Goal: Task Accomplishment & Management: Manage account settings

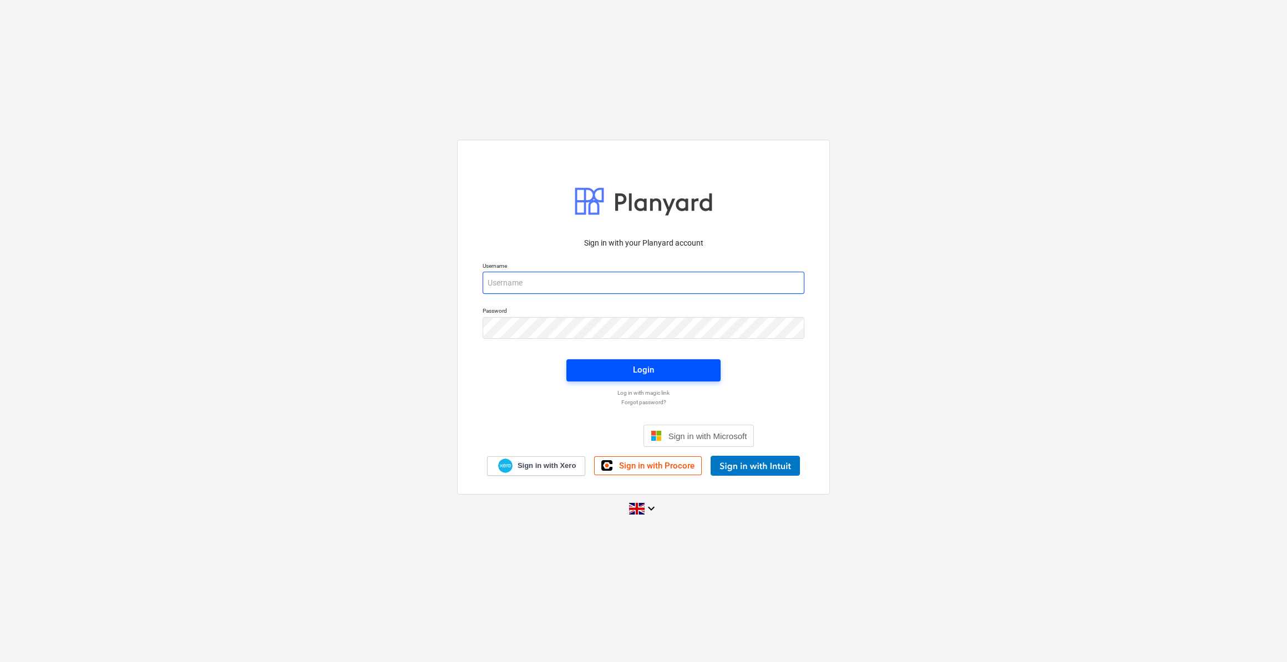
type input "[PERSON_NAME][EMAIL_ADDRESS][PERSON_NAME][DOMAIN_NAME]"
click at [631, 370] on span "Login" at bounding box center [644, 370] width 128 height 14
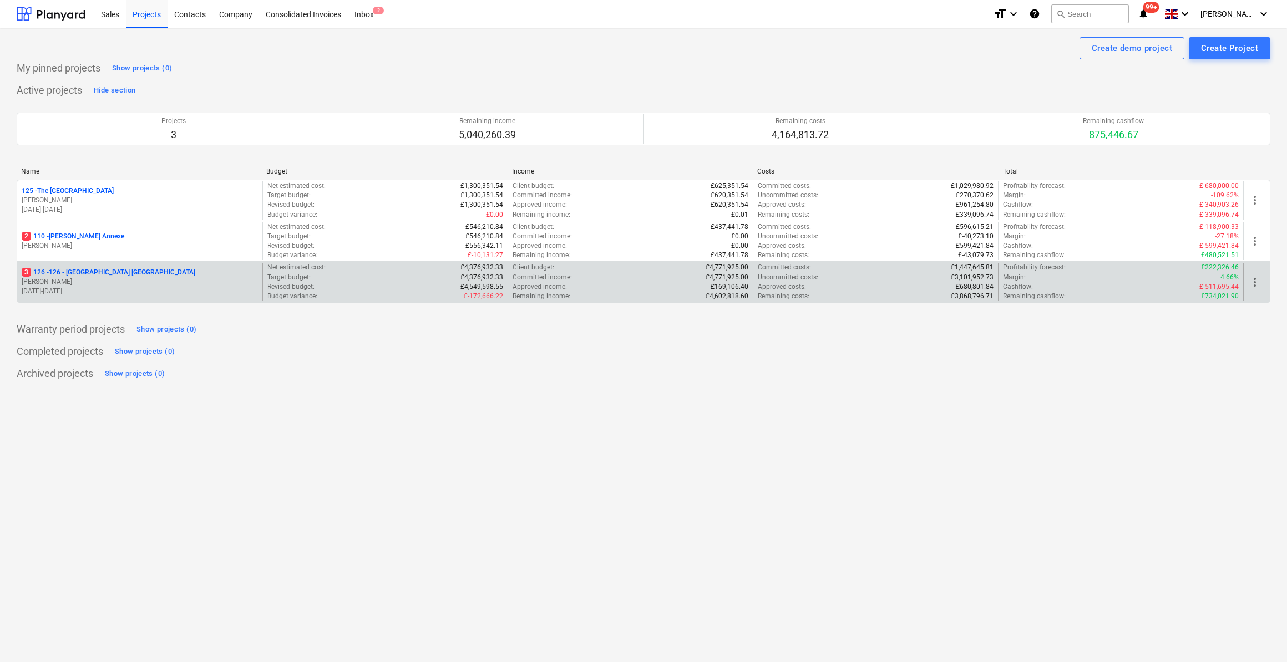
click at [104, 271] on p "3 126 - 126 - [GEOGRAPHIC_DATA] [GEOGRAPHIC_DATA]" at bounding box center [109, 272] width 174 height 9
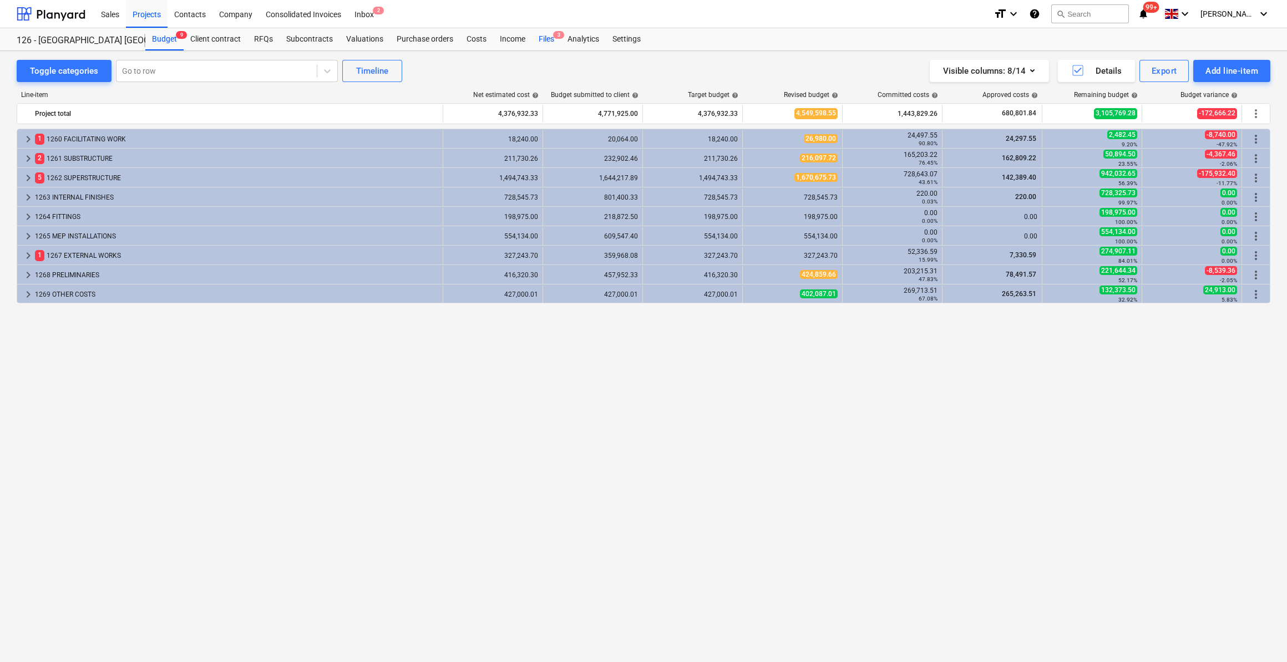
click at [540, 39] on div "Files 3" at bounding box center [546, 39] width 29 height 22
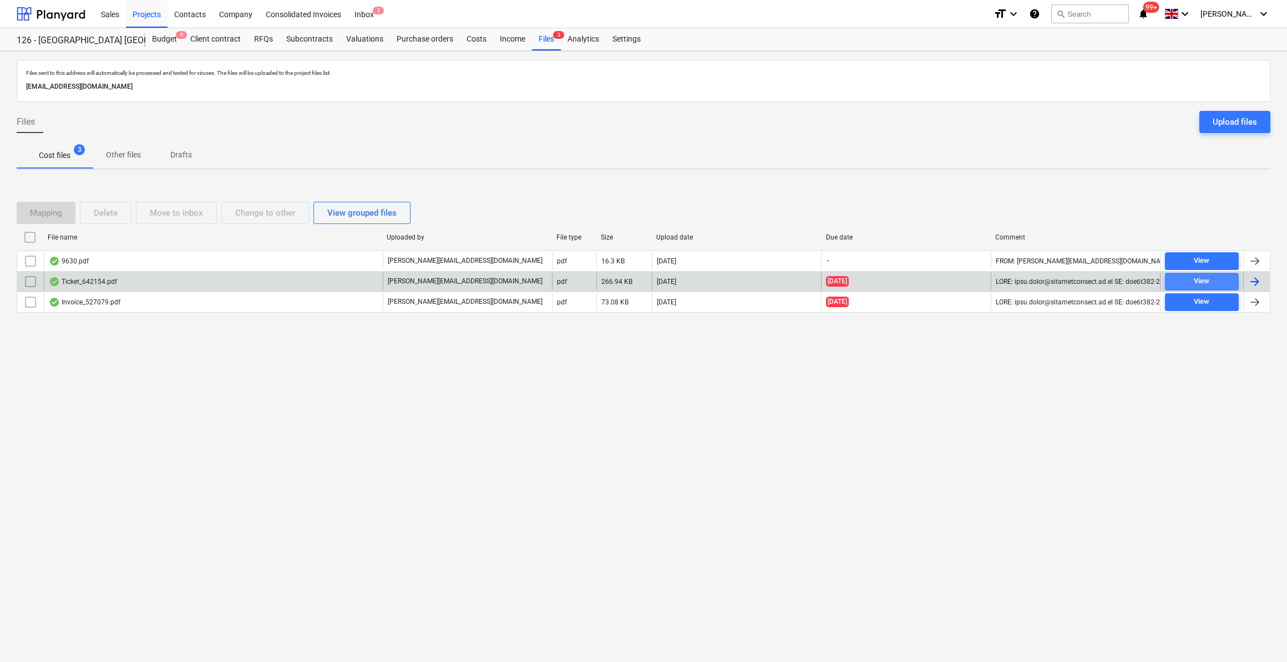
click at [1178, 278] on span "View" at bounding box center [1201, 281] width 65 height 13
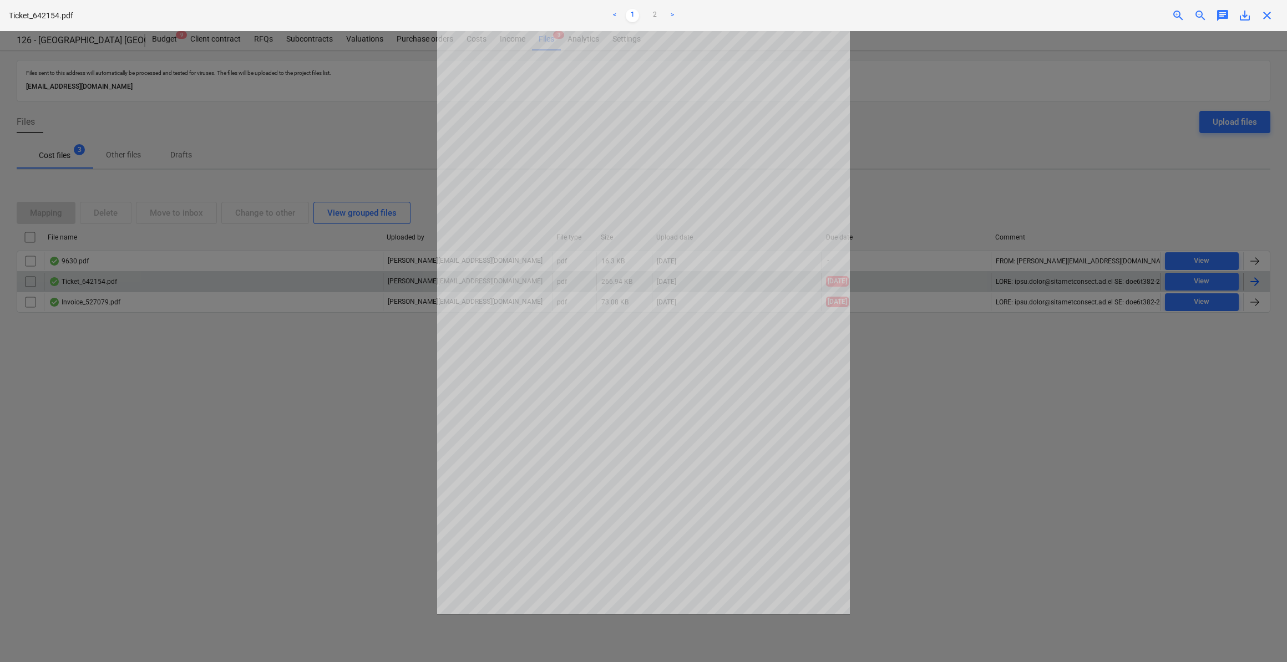
click at [1268, 18] on span "close" at bounding box center [1266, 15] width 13 height 13
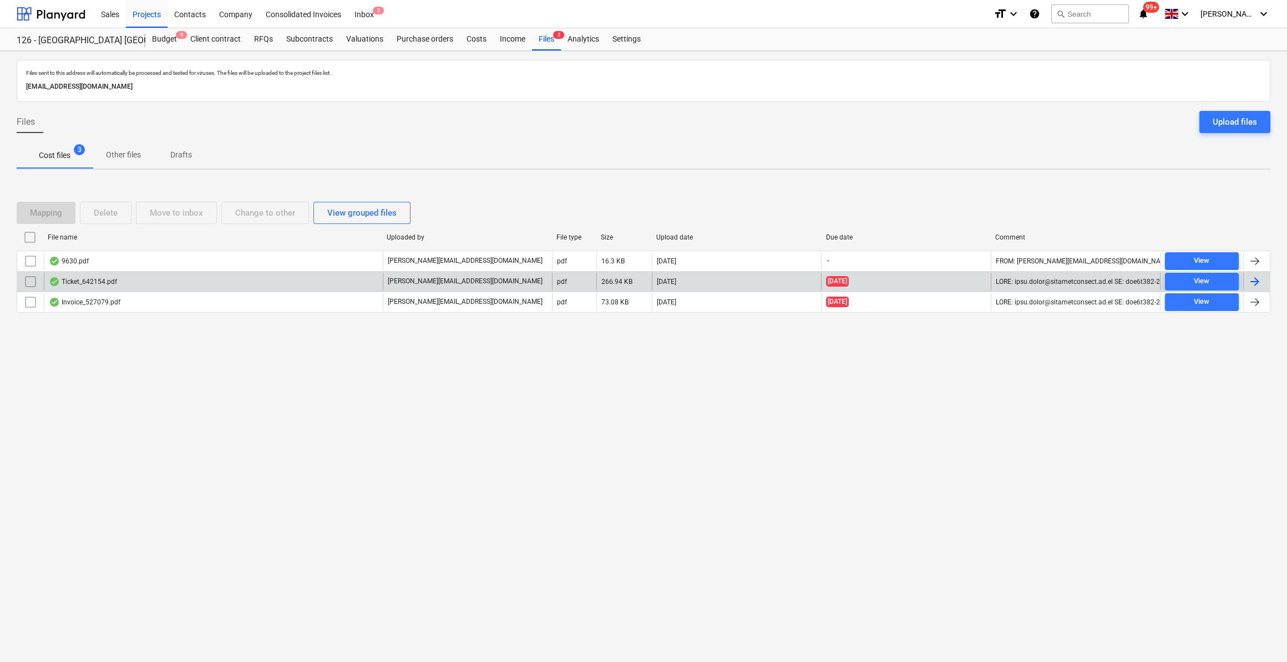
click at [1252, 279] on div at bounding box center [1254, 281] width 13 height 13
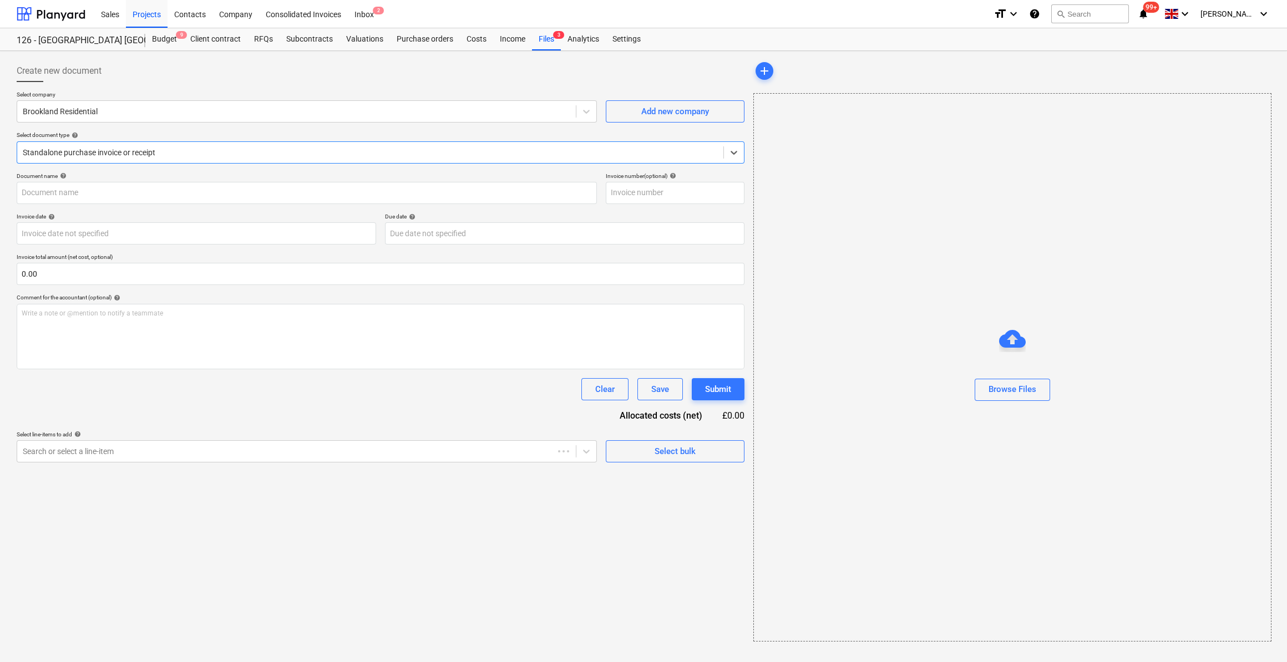
type input "642154"
type input "[DATE]"
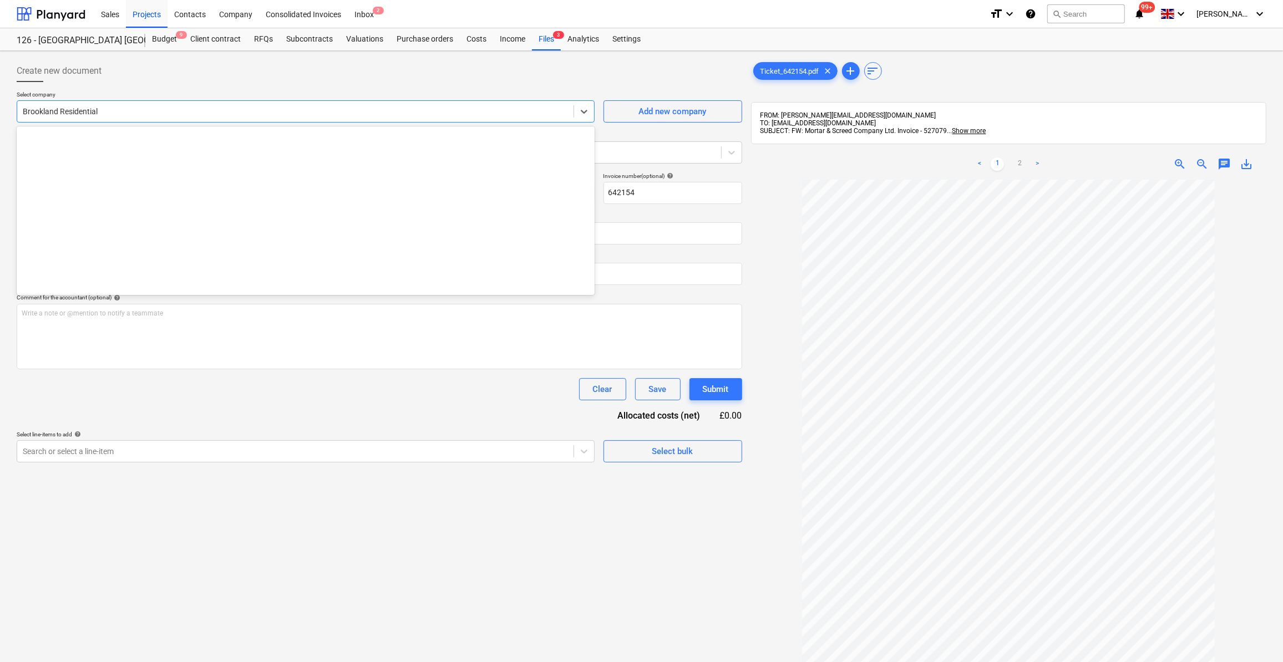
click at [85, 114] on div at bounding box center [295, 111] width 545 height 11
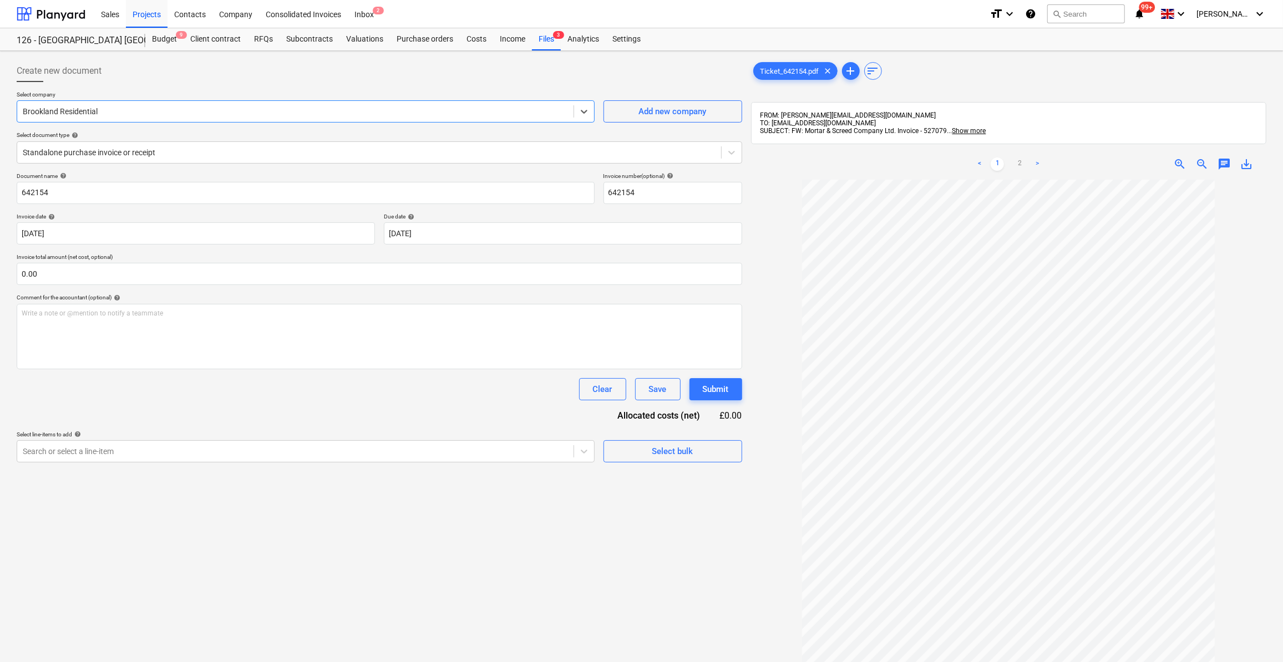
click at [78, 113] on div at bounding box center [295, 111] width 545 height 11
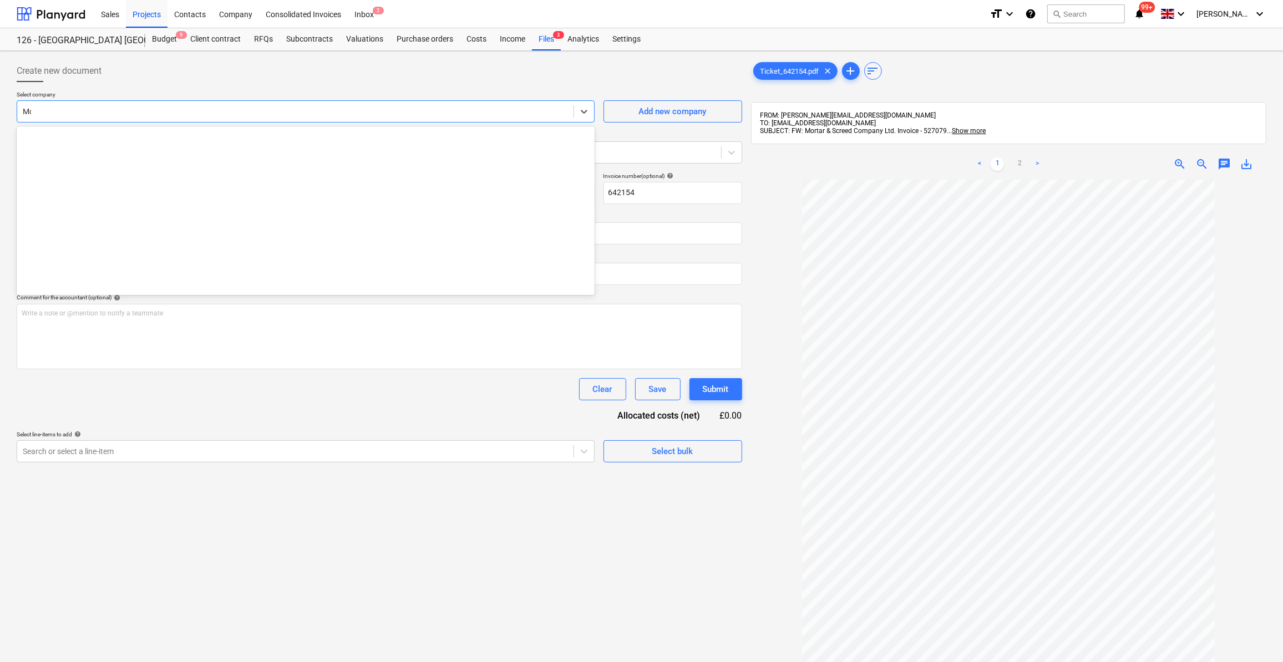
scroll to position [0, 0]
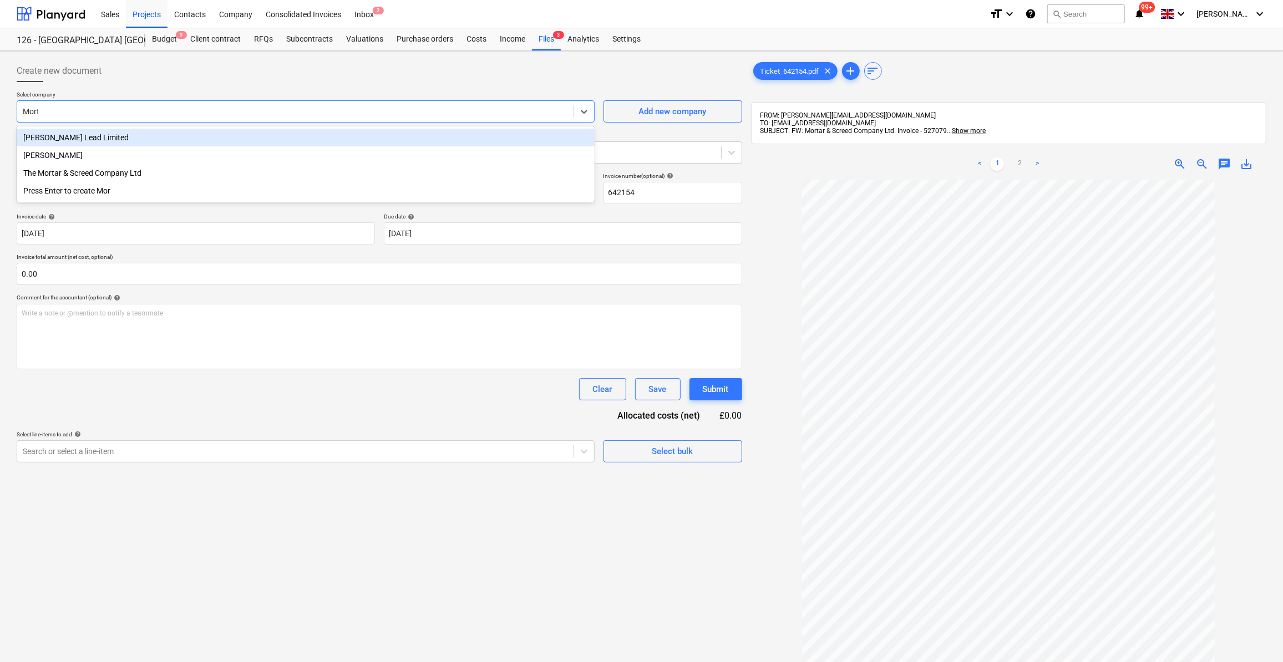
type input "Morta"
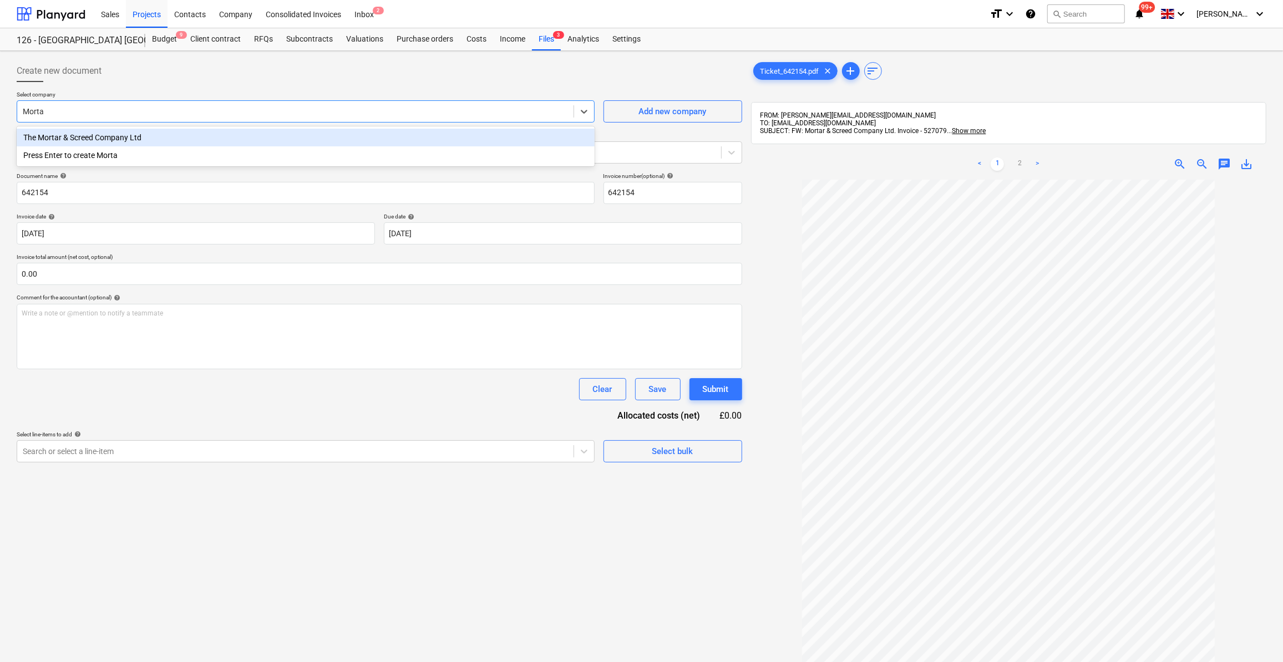
click at [79, 130] on div "The Mortar & Screed Company Ltd" at bounding box center [306, 138] width 578 height 18
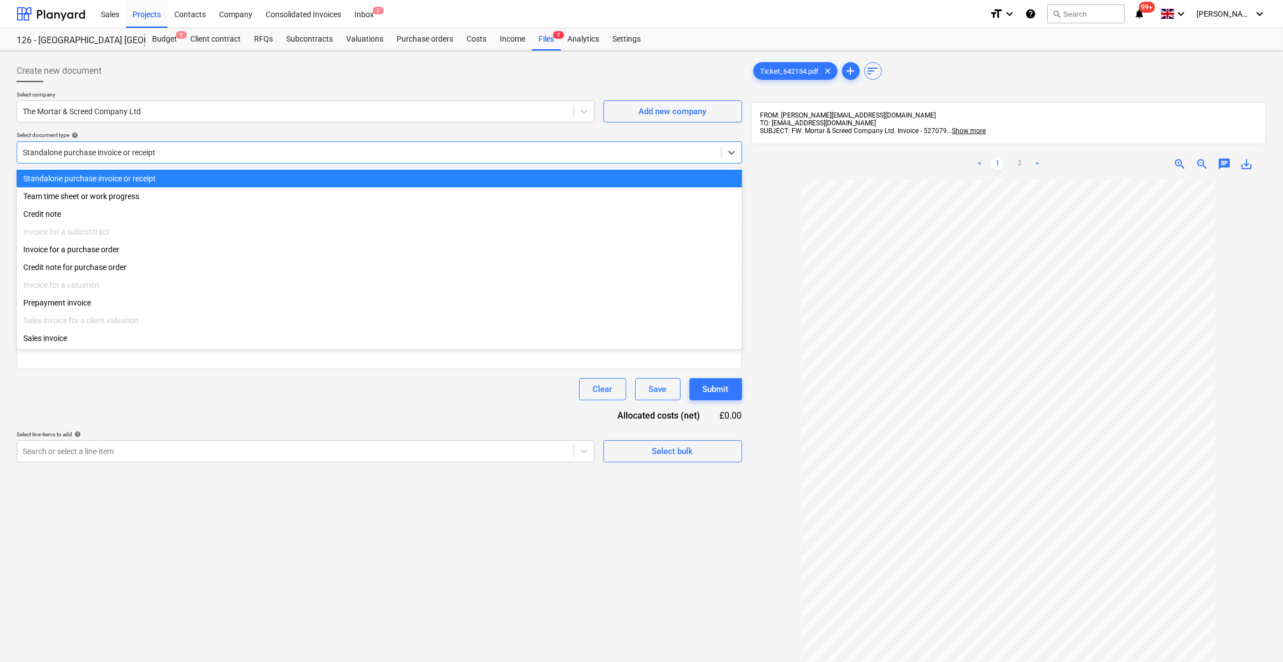
click at [69, 154] on div at bounding box center [369, 152] width 693 height 11
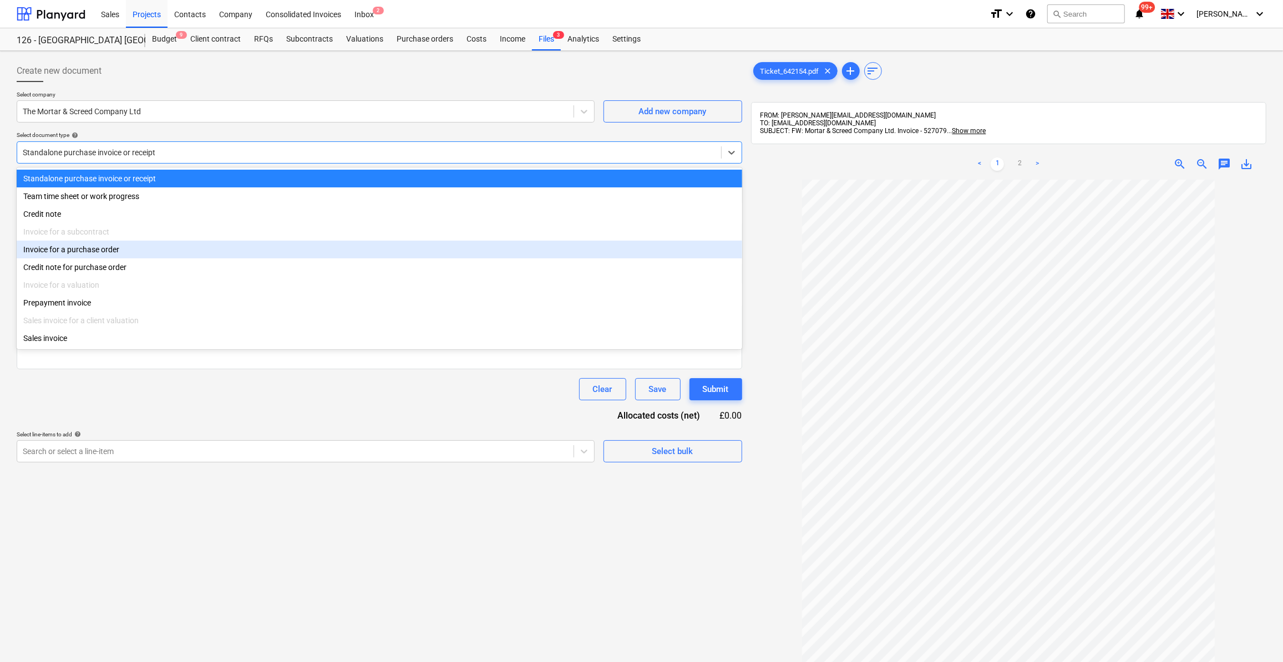
click at [94, 258] on div "Invoice for a purchase order" at bounding box center [379, 250] width 725 height 18
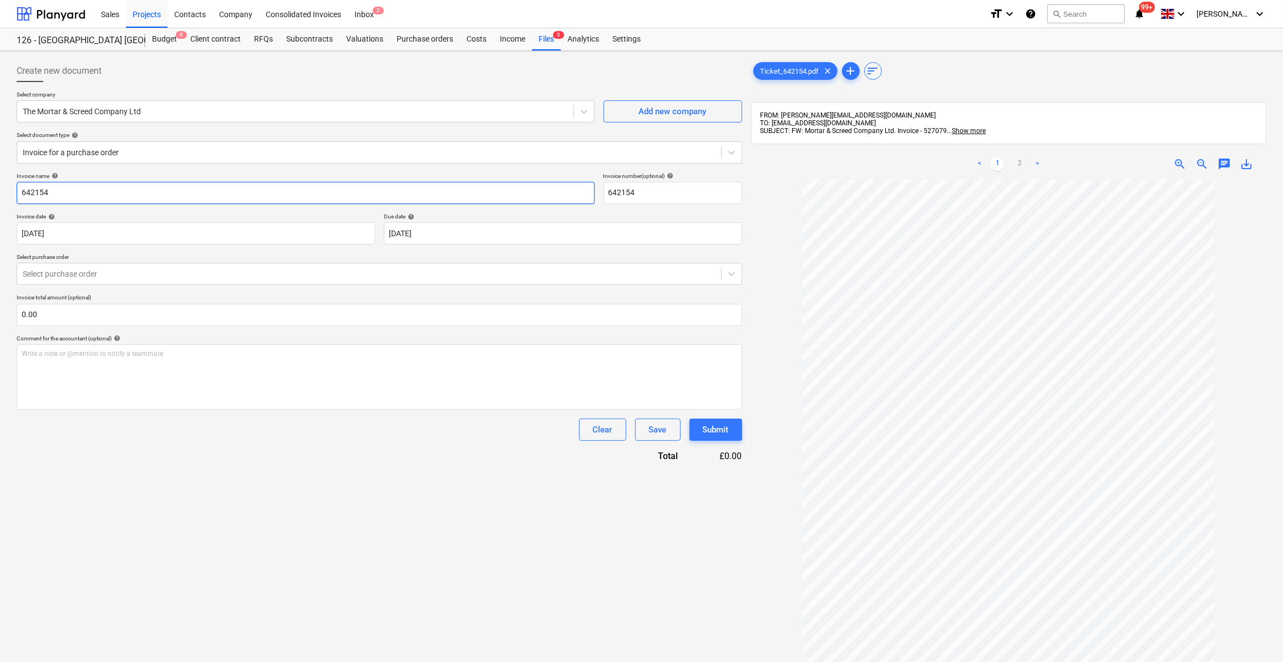
click at [19, 190] on input "642154" at bounding box center [306, 193] width 578 height 22
type input "Mortar 642154"
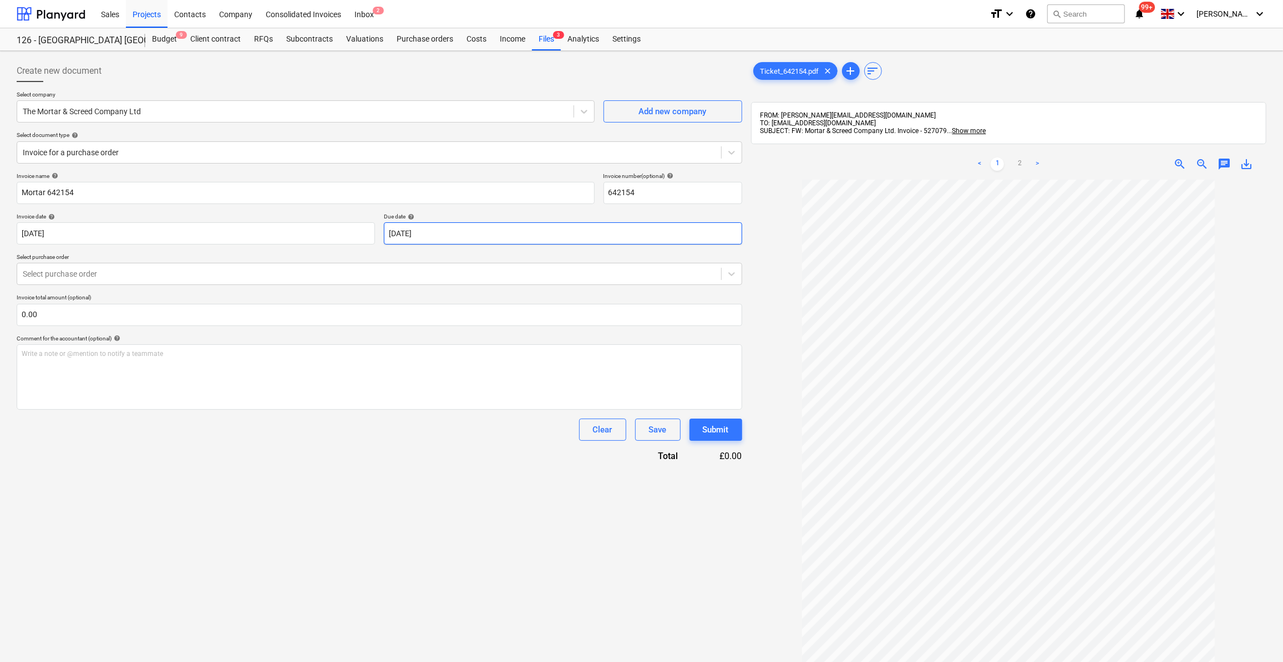
click at [452, 235] on body "Sales Projects Contacts Company Consolidated Invoices Inbox 2 format_size keybo…" at bounding box center [641, 331] width 1283 height 662
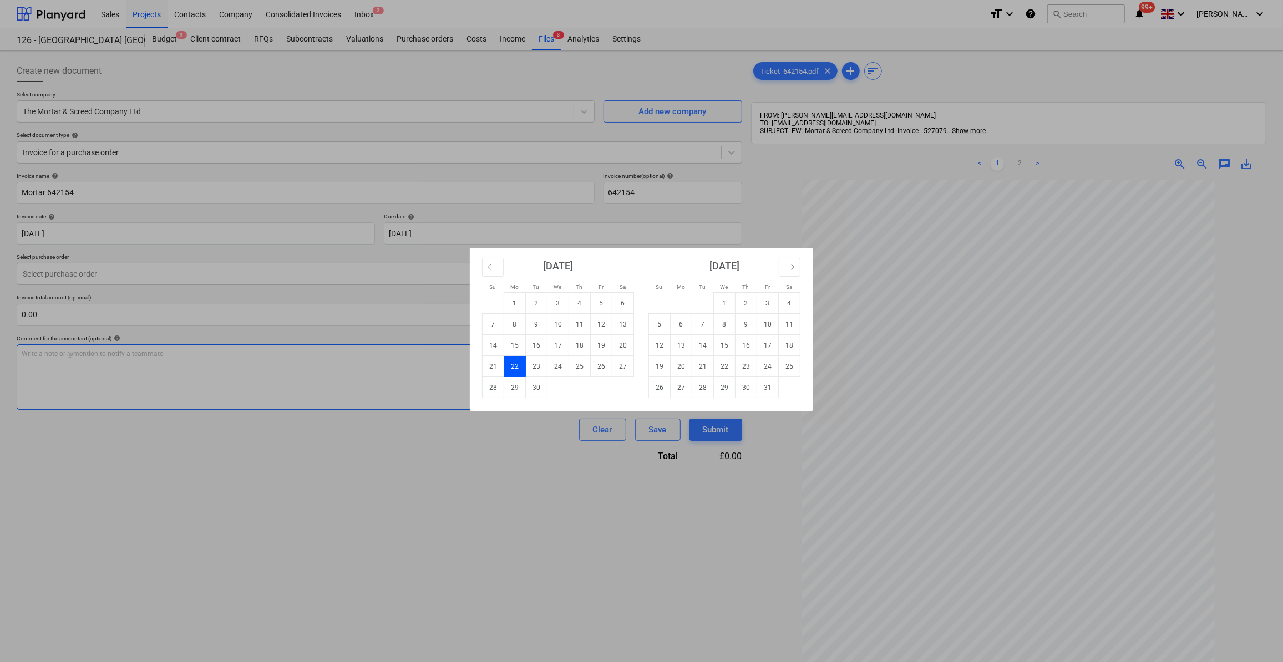
drag, startPoint x: 727, startPoint y: 369, endPoint x: 698, endPoint y: 368, distance: 29.4
click at [726, 369] on td "22" at bounding box center [725, 366] width 22 height 21
type input "[DATE]"
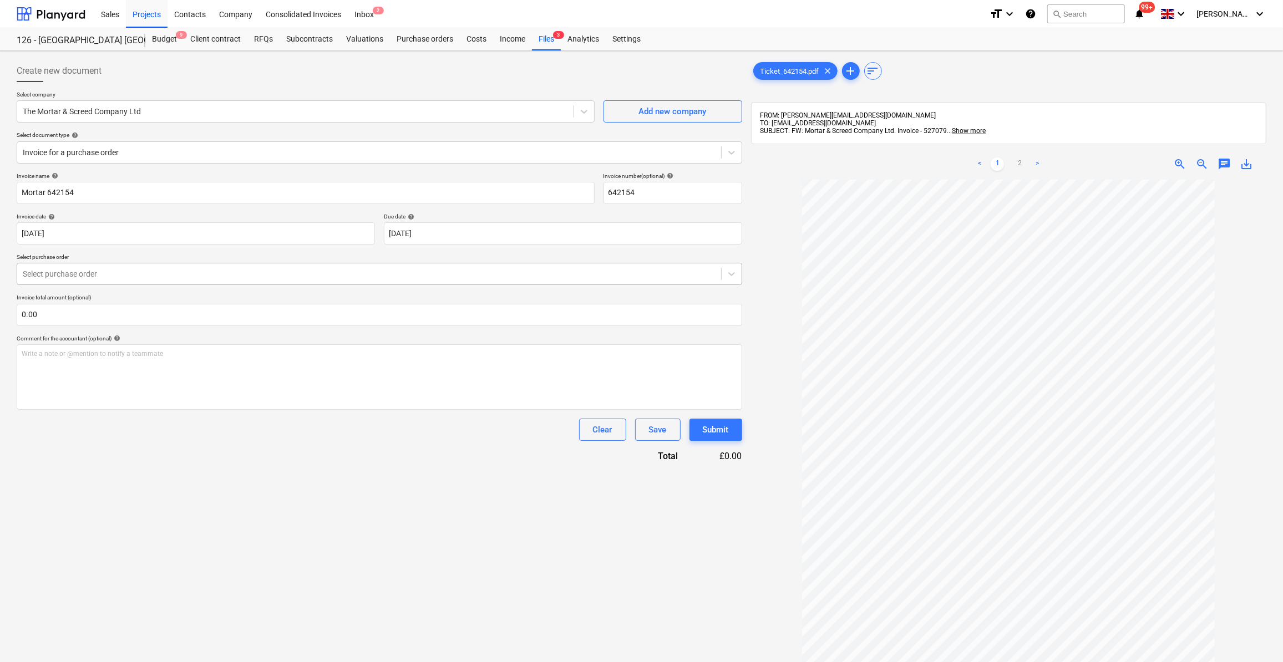
click at [83, 272] on div at bounding box center [369, 273] width 693 height 11
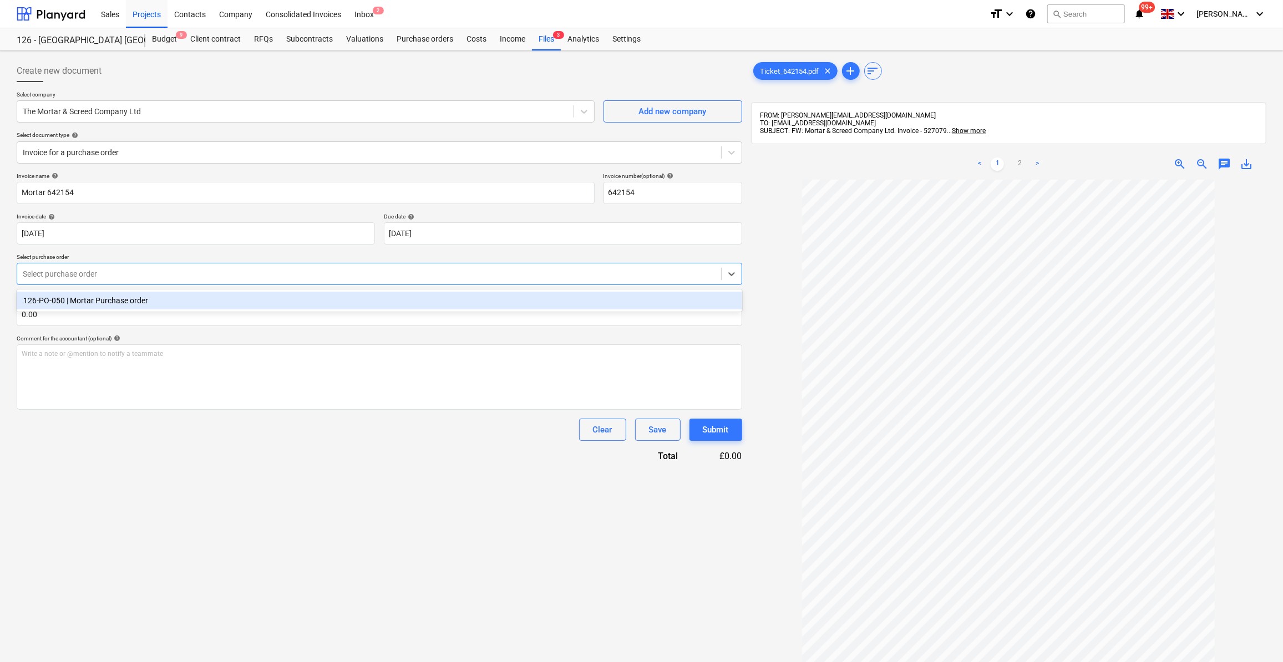
click at [88, 299] on div "126-PO-050 | Mortar Purchase order" at bounding box center [379, 301] width 725 height 18
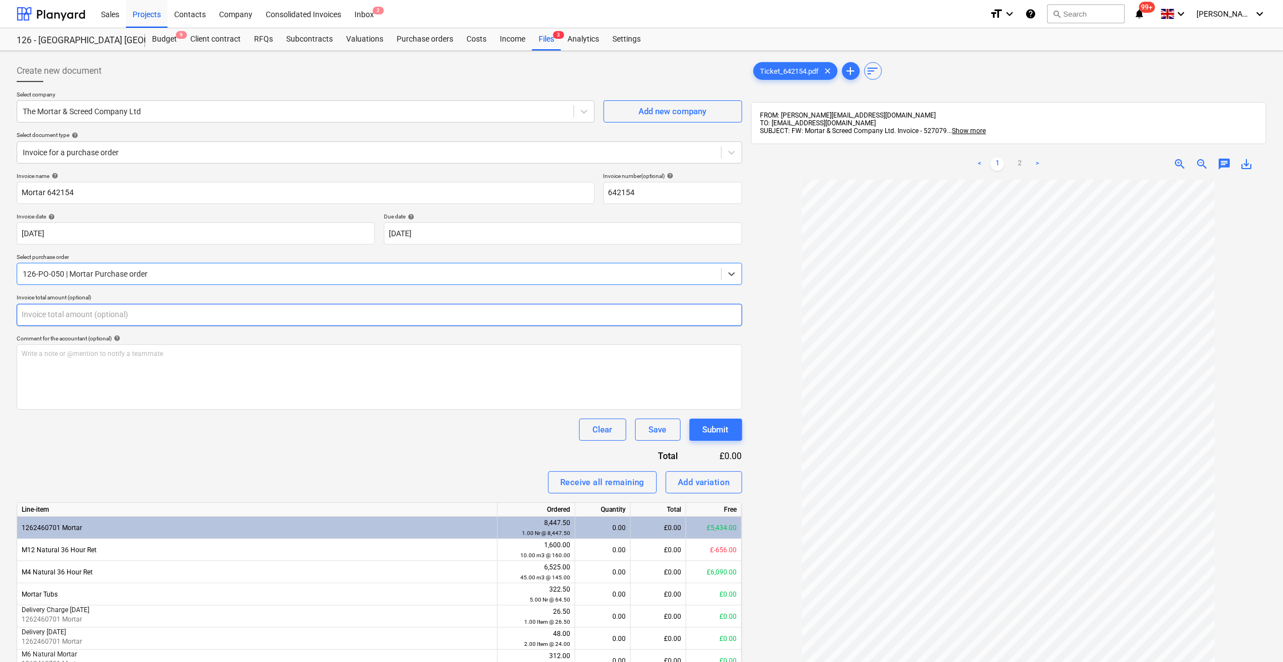
click at [35, 308] on input "text" at bounding box center [379, 315] width 725 height 22
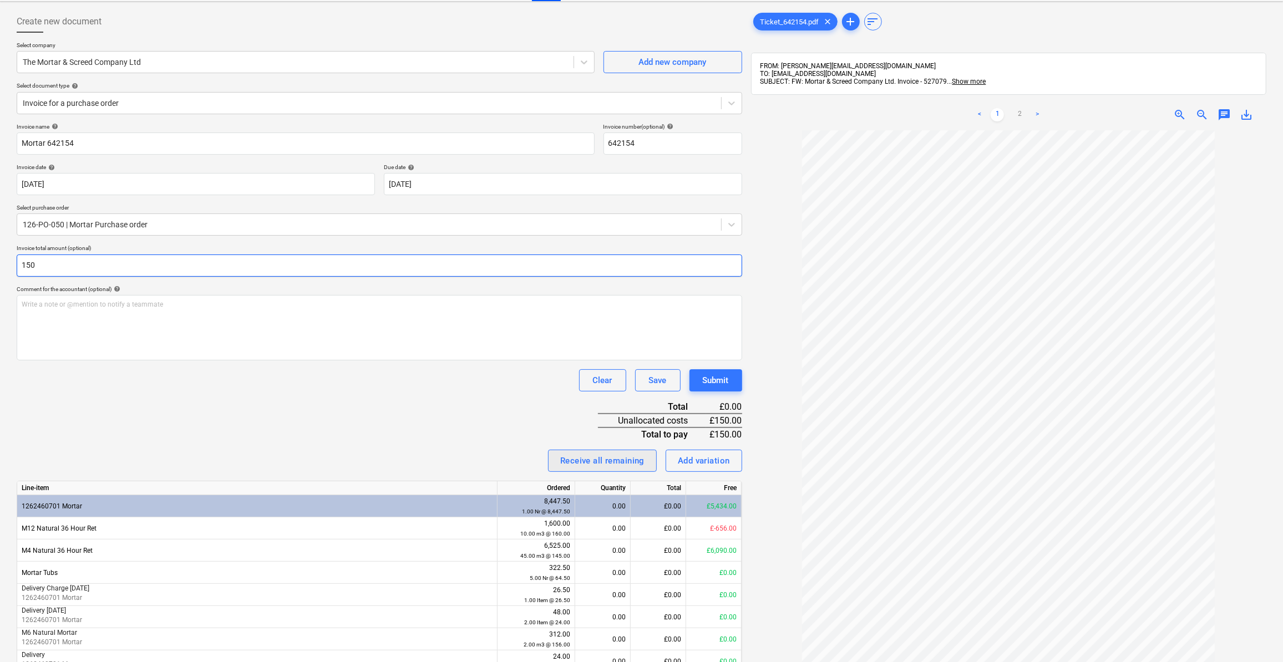
scroll to position [50, 0]
type input "150.00"
click at [665, 378] on div "Save" at bounding box center [658, 380] width 18 height 14
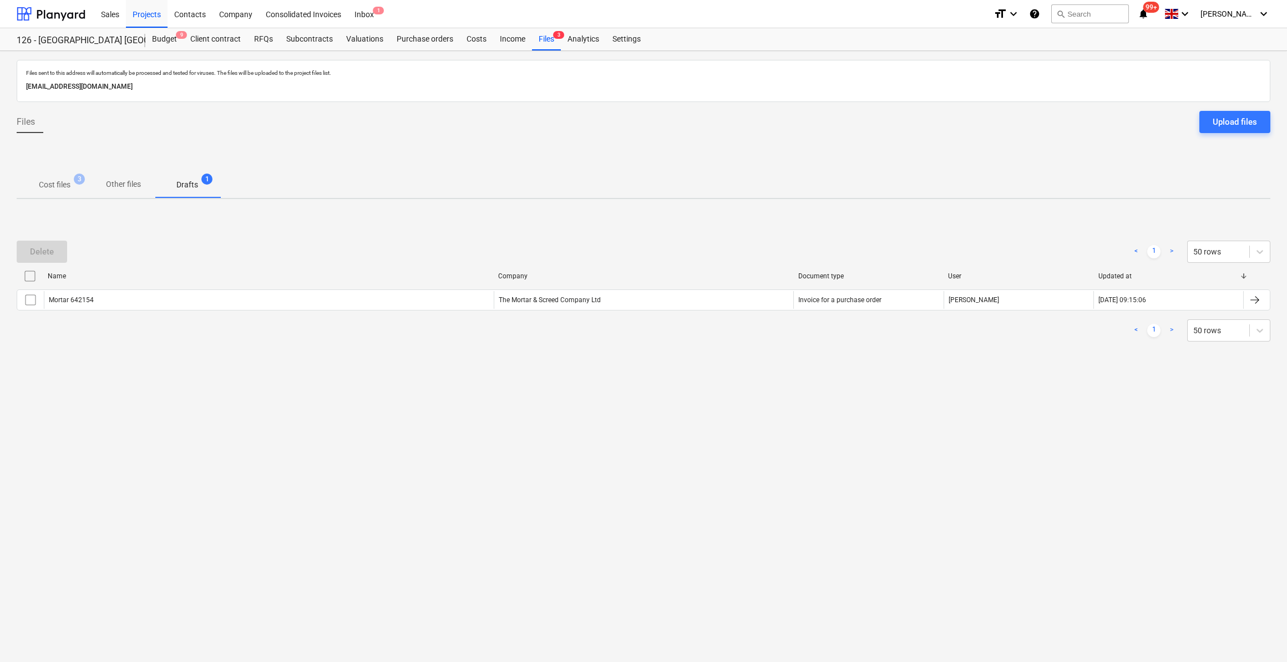
click at [42, 181] on p "Cost files" at bounding box center [55, 185] width 32 height 12
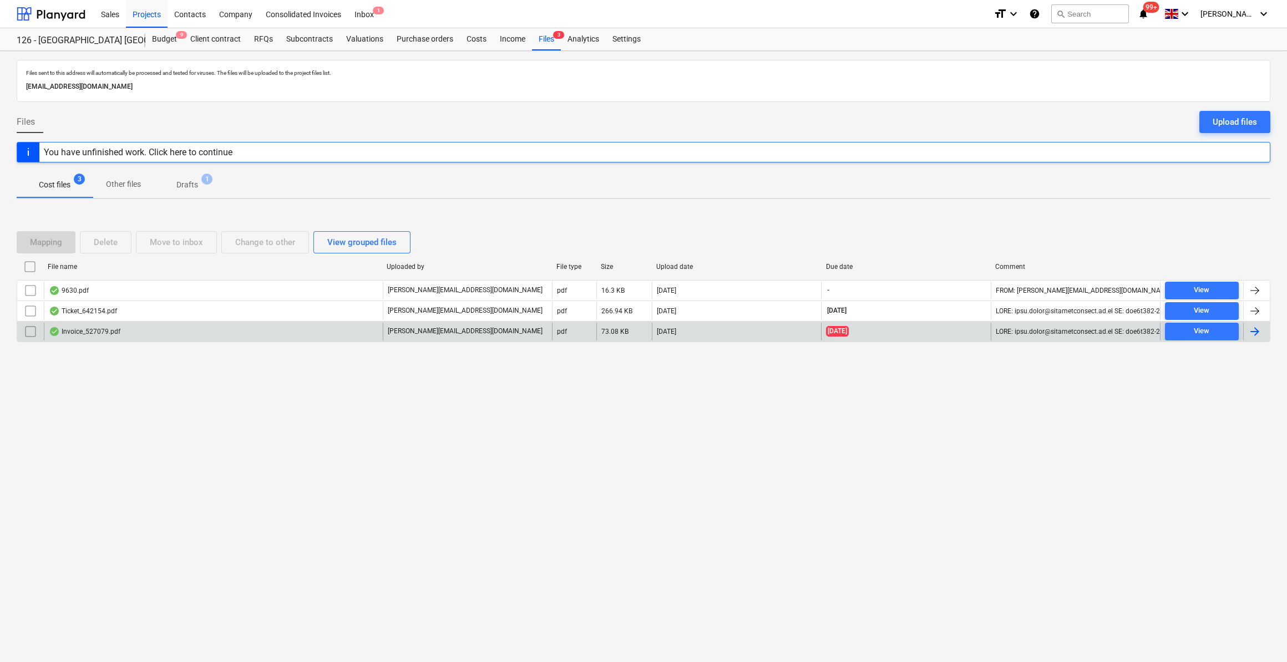
click at [92, 332] on div "Invoice_527079.pdf" at bounding box center [85, 331] width 72 height 9
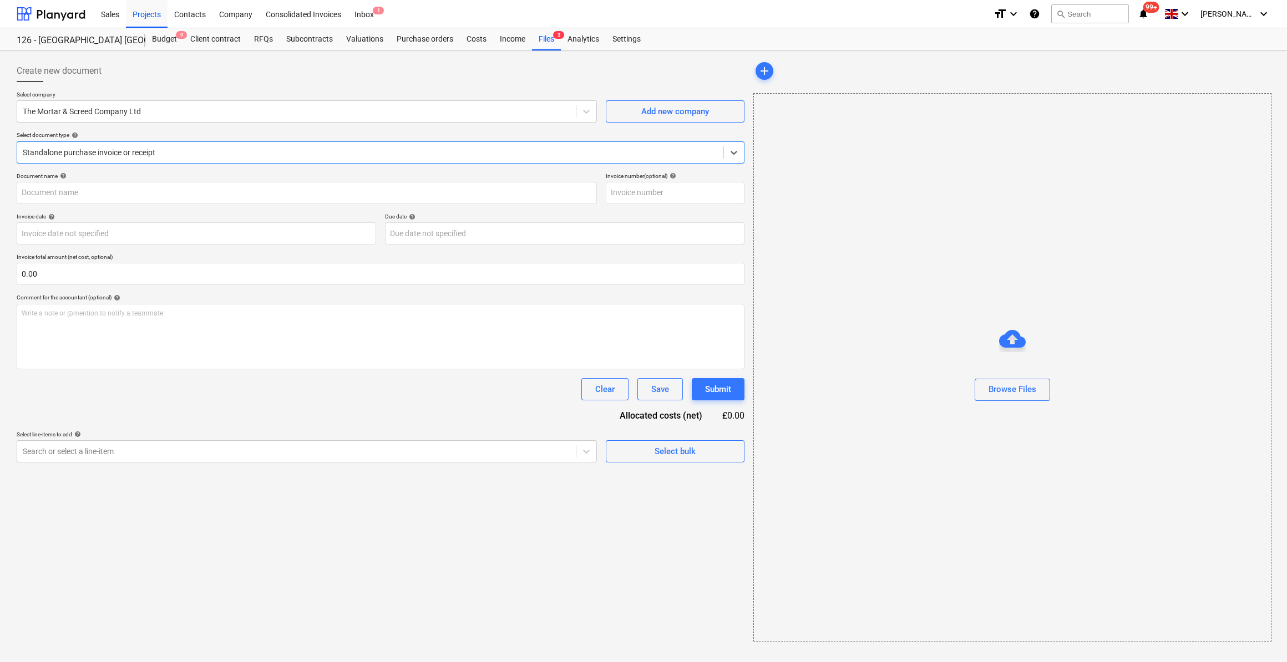
type input "527079"
type input "[DATE]"
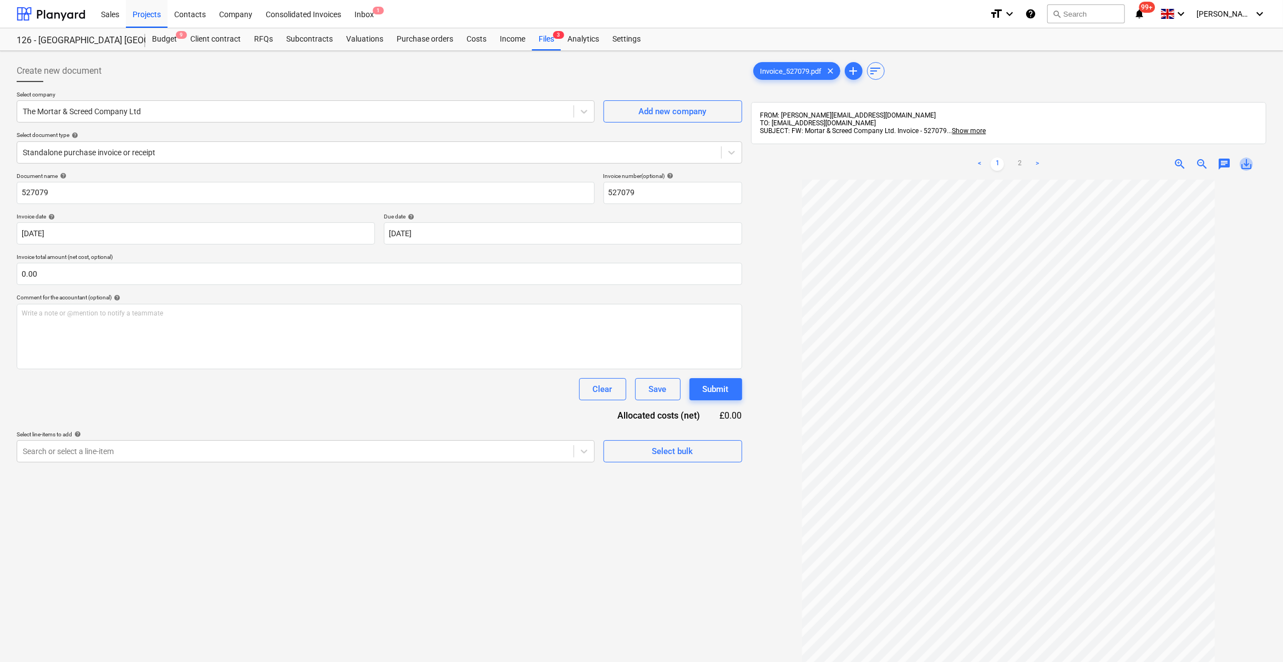
click at [1246, 162] on span "save_alt" at bounding box center [1245, 163] width 13 height 13
click at [1240, 281] on div at bounding box center [1008, 495] width 515 height 631
click at [537, 42] on div "Files 3" at bounding box center [546, 39] width 29 height 22
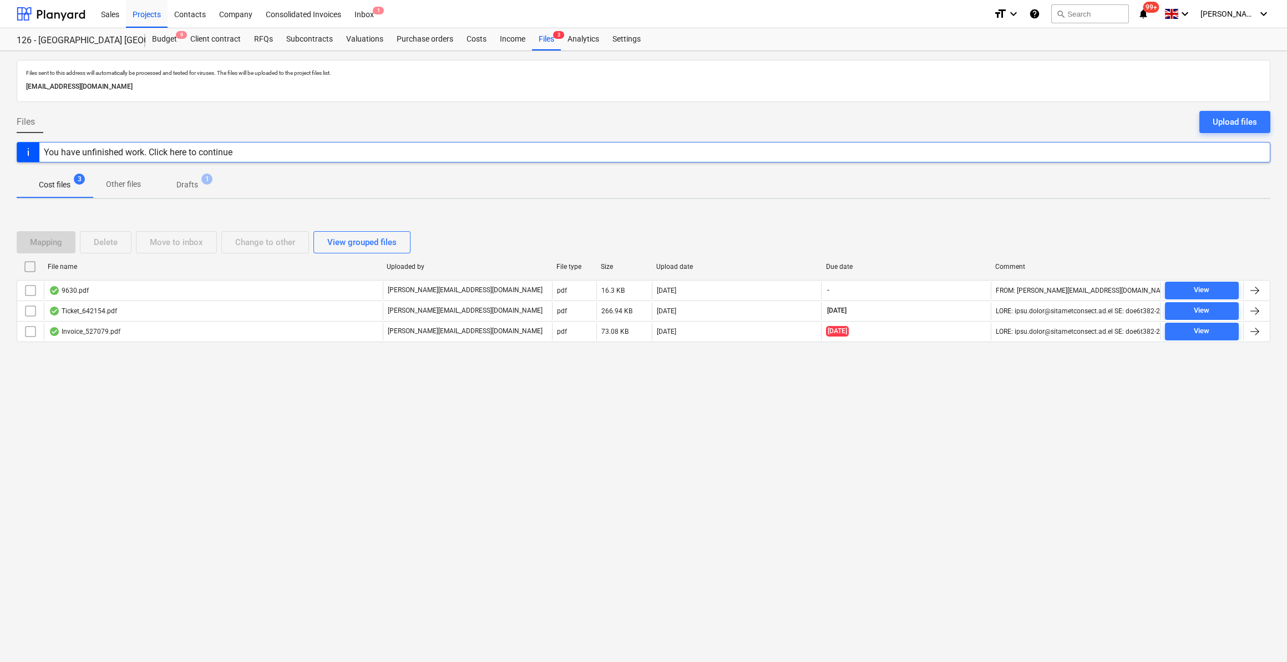
click at [197, 181] on p "Drafts" at bounding box center [187, 185] width 22 height 12
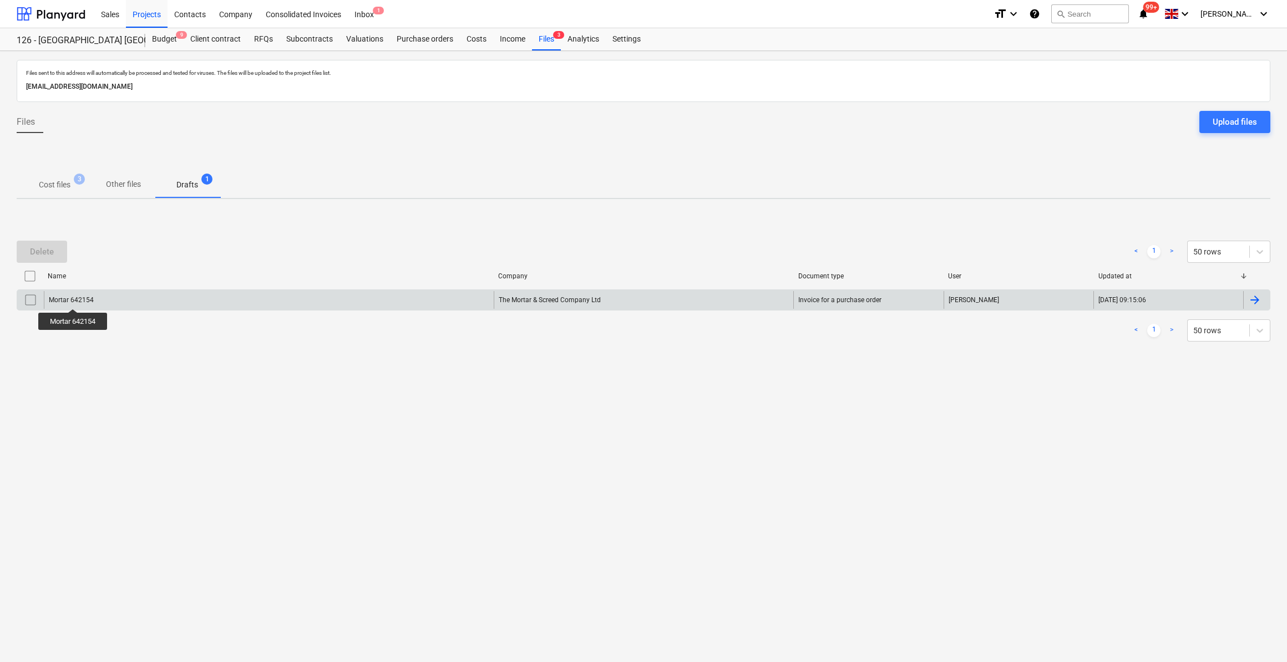
click at [74, 299] on div "Mortar 642154" at bounding box center [71, 300] width 45 height 8
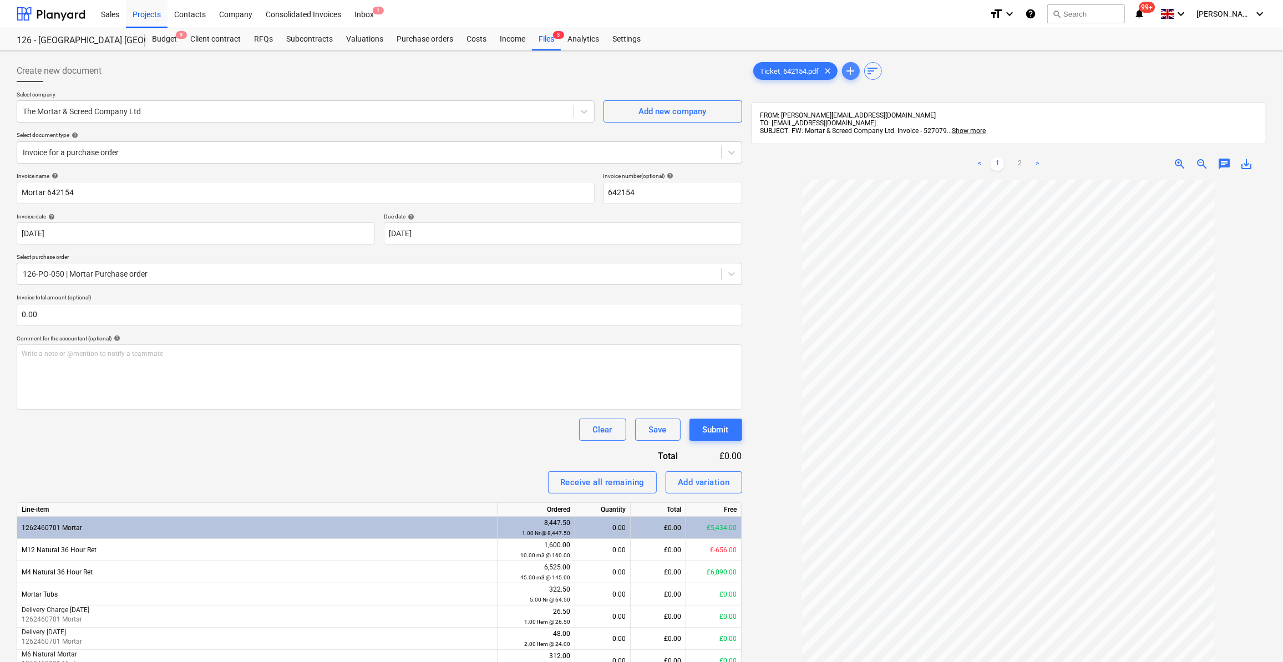
click at [848, 74] on span "add" at bounding box center [850, 70] width 13 height 13
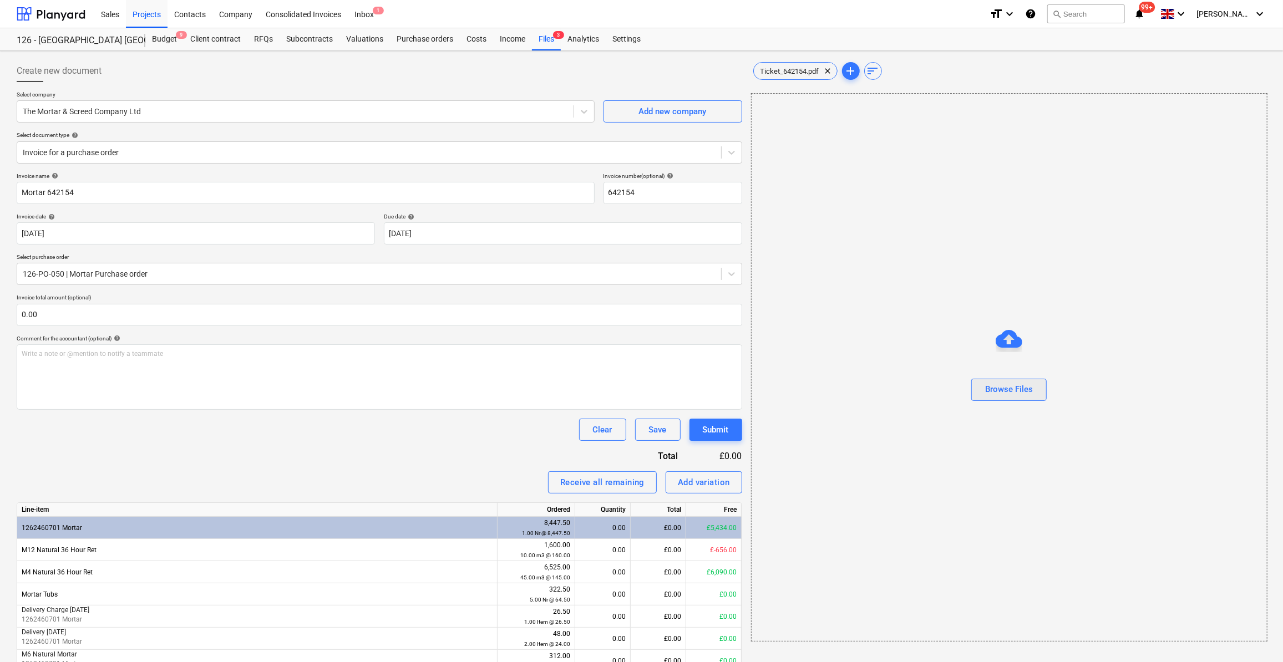
click at [1013, 387] on div "Browse Files" at bounding box center [1009, 389] width 48 height 14
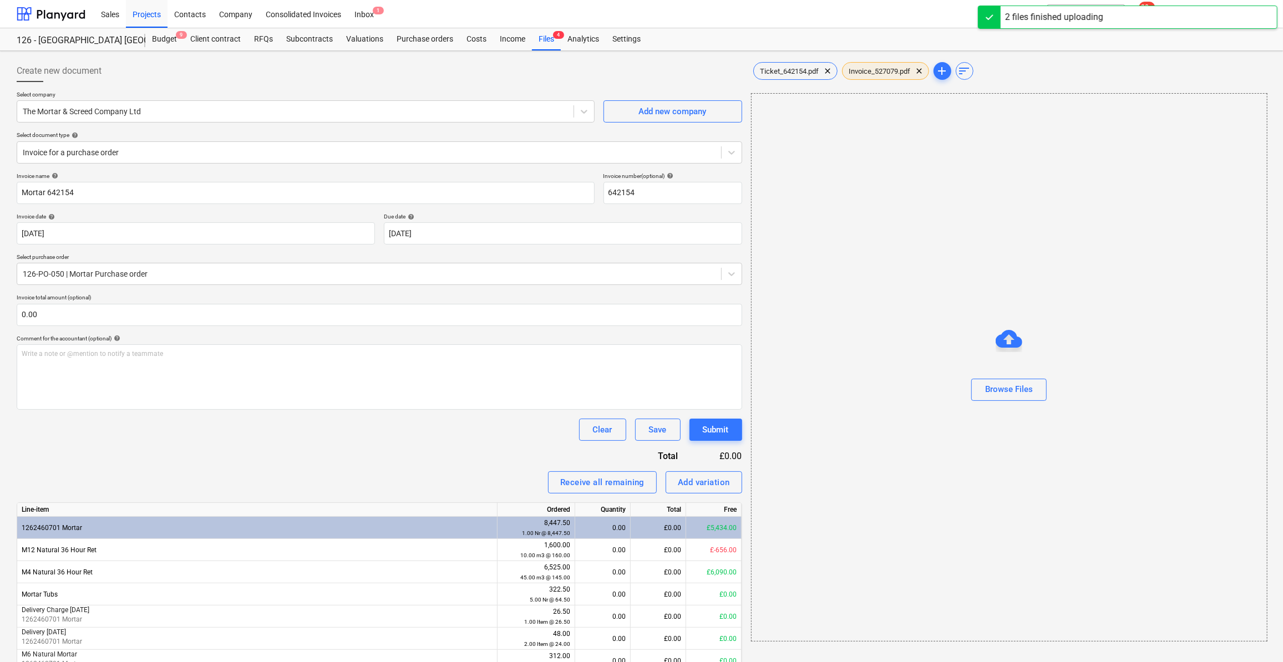
click at [868, 75] on div "Invoice_527079.pdf clear" at bounding box center [885, 71] width 87 height 18
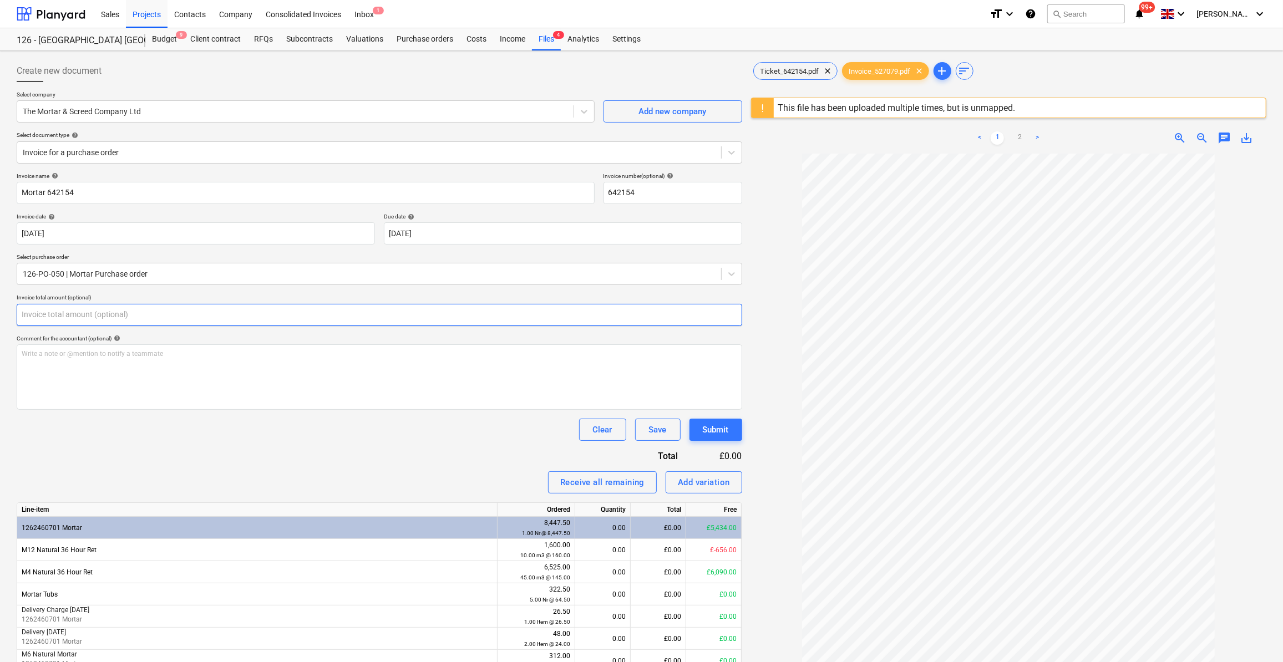
click at [46, 318] on input "text" at bounding box center [379, 315] width 725 height 22
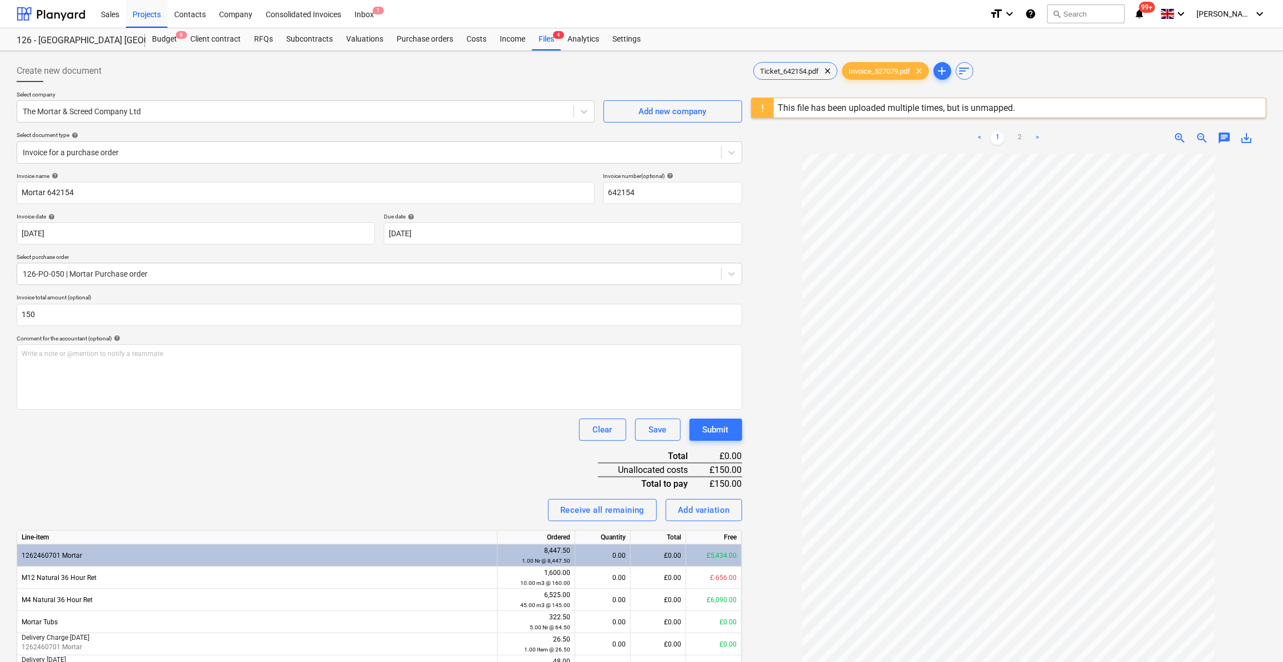
type input "150.00"
click at [135, 440] on div "Invoice name help Mortar 642154 Invoice number (optional) help 642154 Invoice d…" at bounding box center [379, 564] width 725 height 785
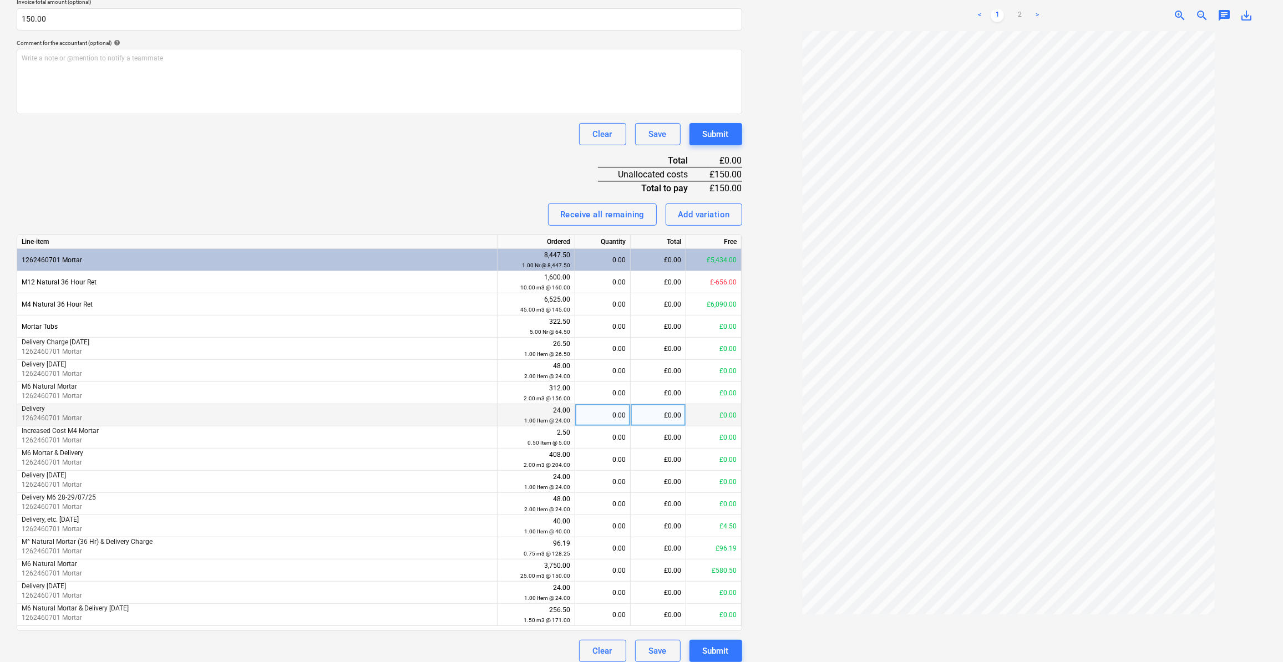
scroll to position [303, 0]
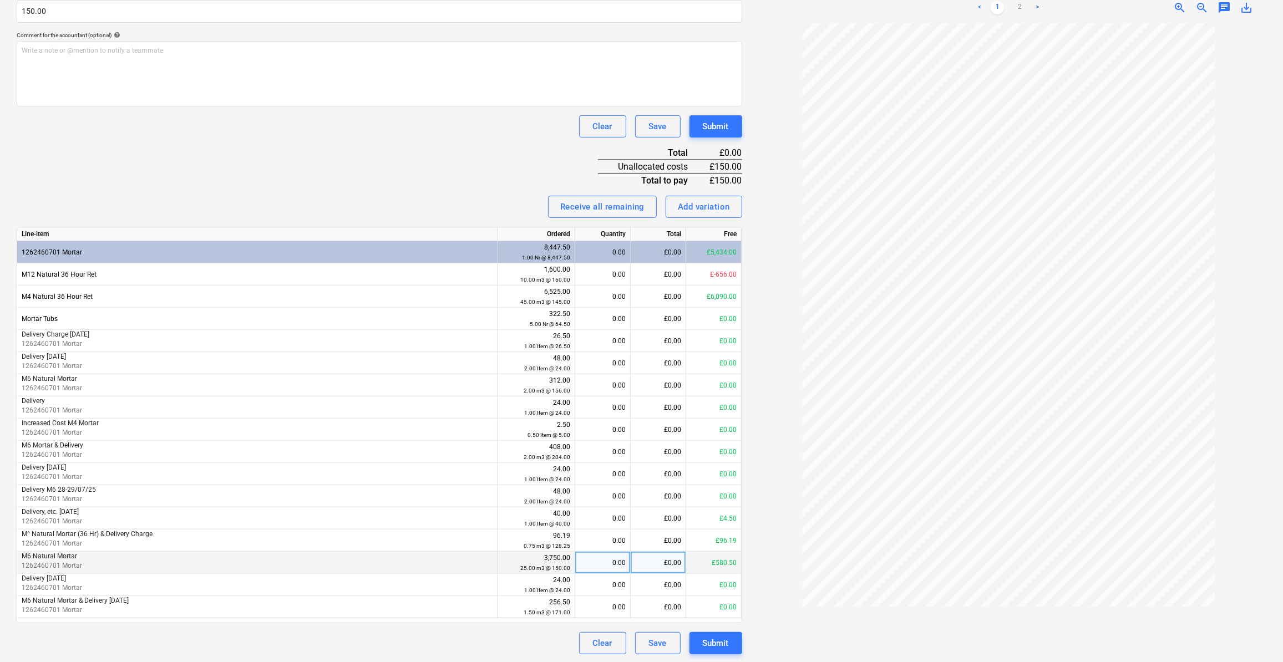
click at [613, 563] on div "0.00" at bounding box center [603, 563] width 46 height 22
type input "1"
click at [782, 579] on div at bounding box center [1009, 338] width 516 height 631
click at [715, 647] on div "Submit" at bounding box center [716, 643] width 26 height 14
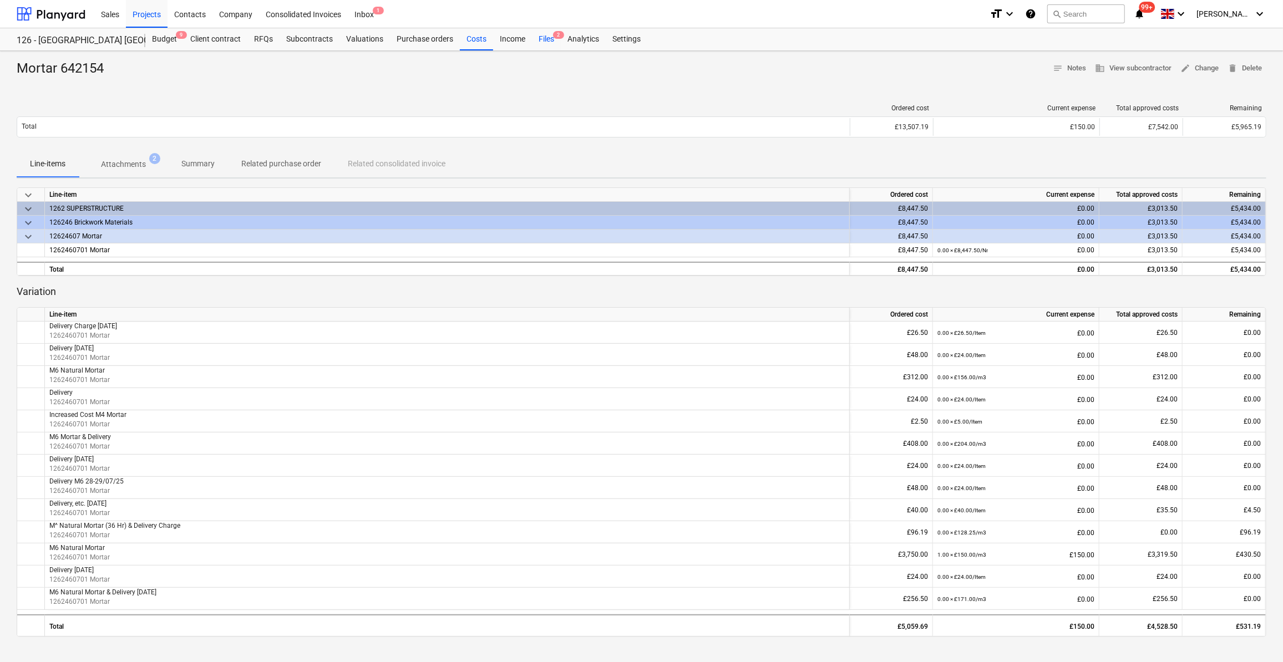
click at [541, 42] on div "Files 2" at bounding box center [546, 39] width 29 height 22
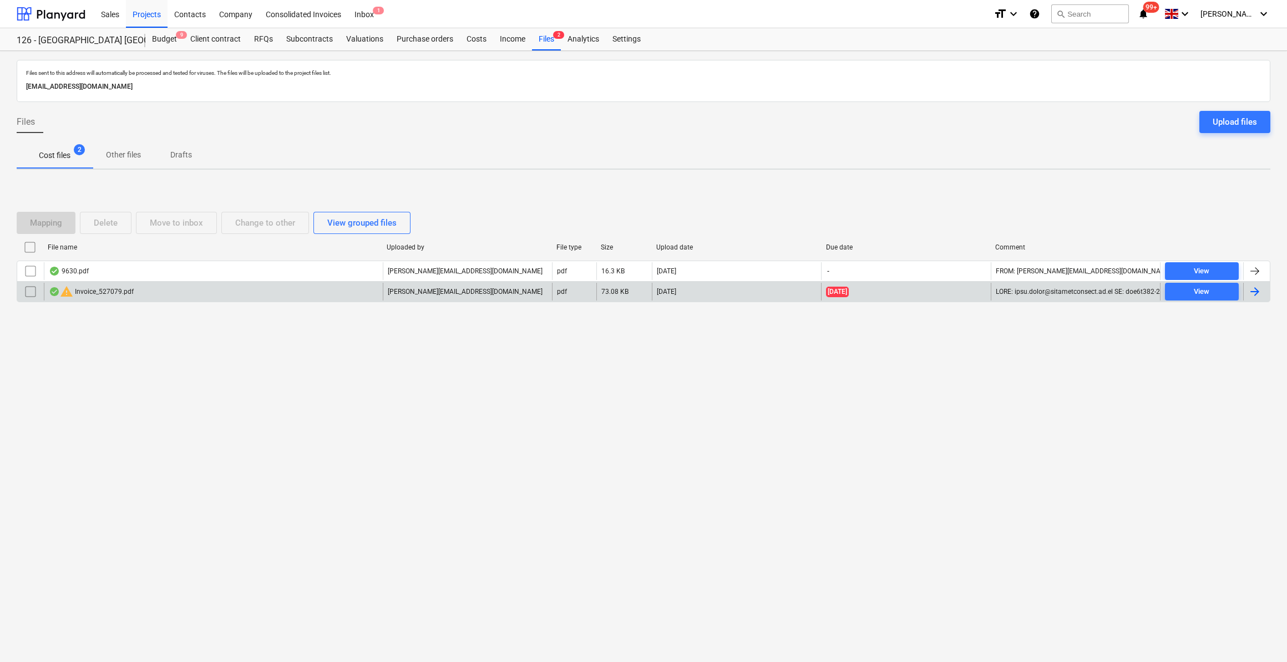
click at [27, 292] on input "checkbox" at bounding box center [31, 292] width 18 height 18
click at [105, 223] on div "Delete" at bounding box center [106, 223] width 24 height 14
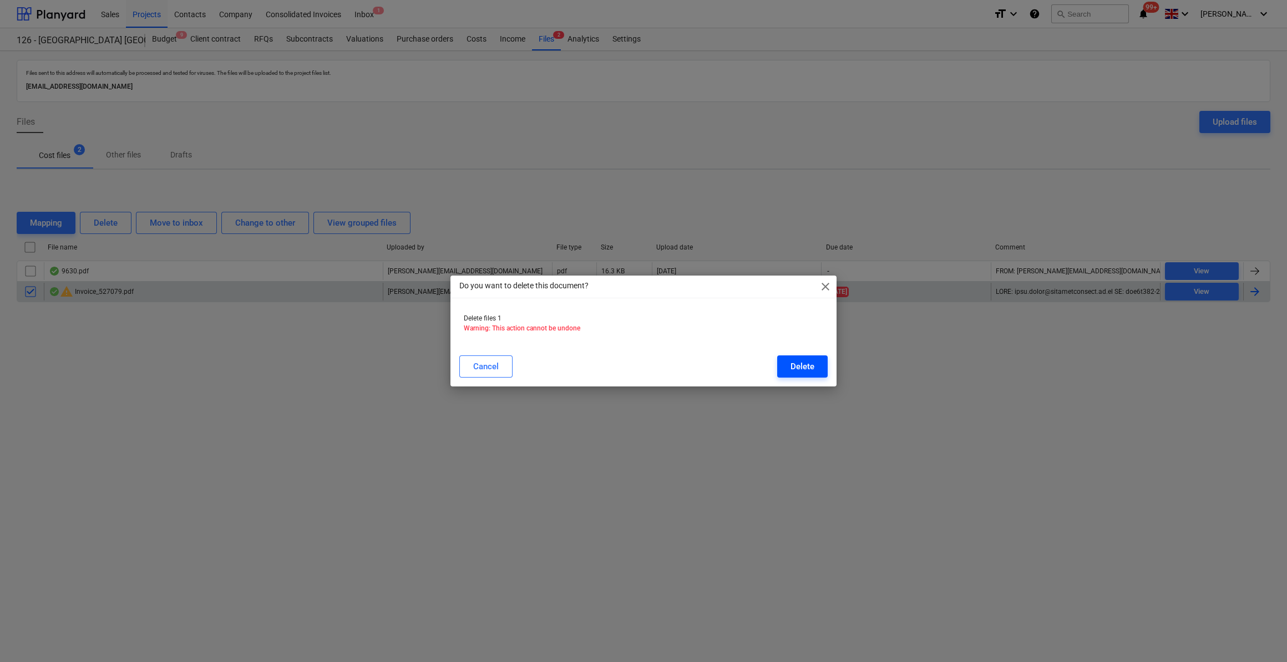
click at [800, 370] on div "Delete" at bounding box center [802, 366] width 24 height 14
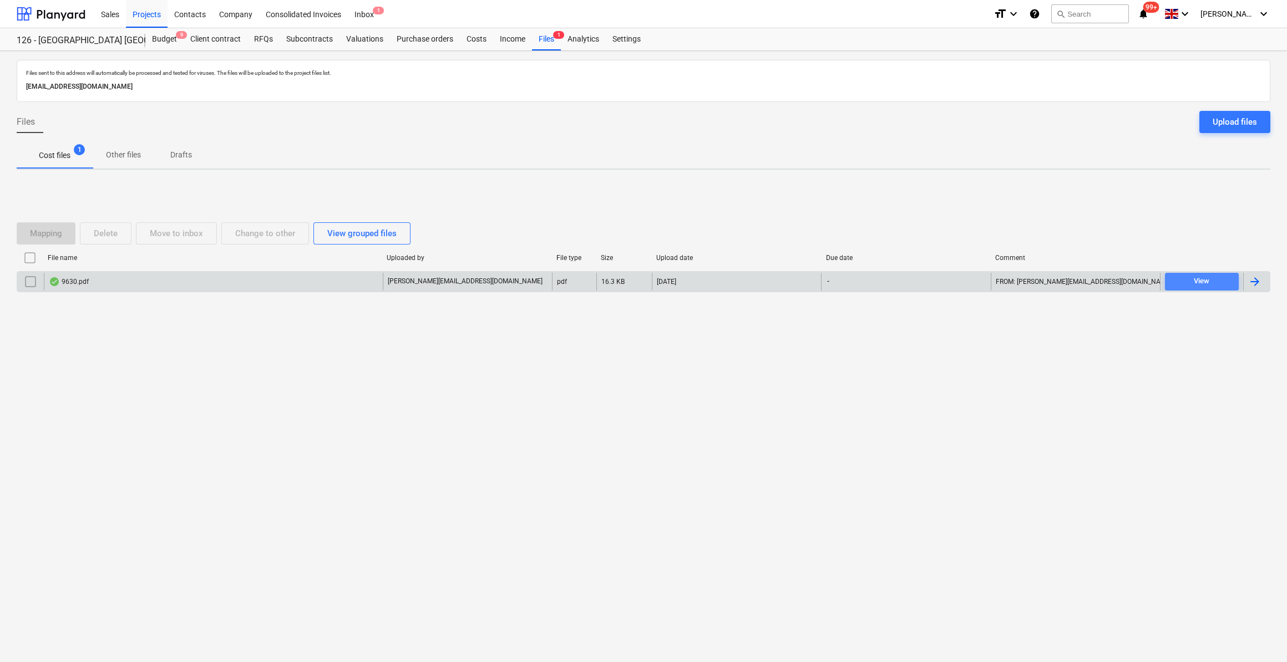
click at [1193, 278] on span "View" at bounding box center [1201, 281] width 65 height 13
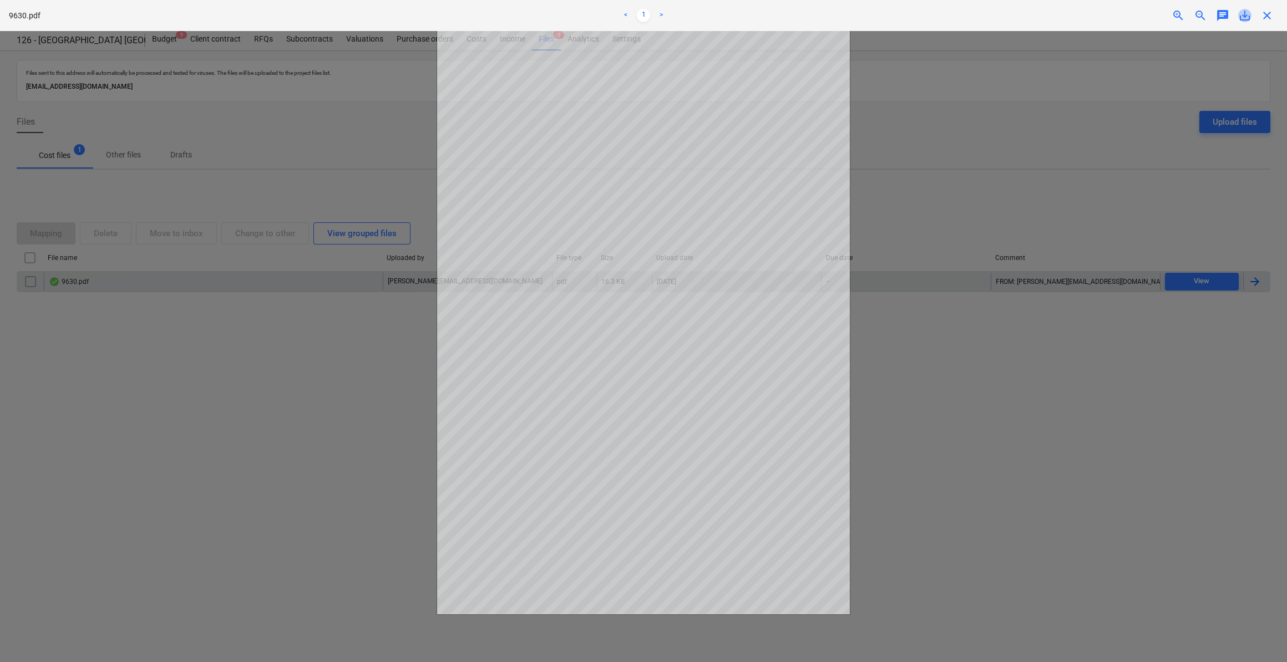
click at [1244, 16] on span "save_alt" at bounding box center [1244, 15] width 13 height 13
drag, startPoint x: 1091, startPoint y: 378, endPoint x: 1101, endPoint y: 357, distance: 22.8
click at [1091, 365] on div at bounding box center [643, 346] width 1287 height 631
click at [1269, 13] on span "close" at bounding box center [1266, 15] width 13 height 13
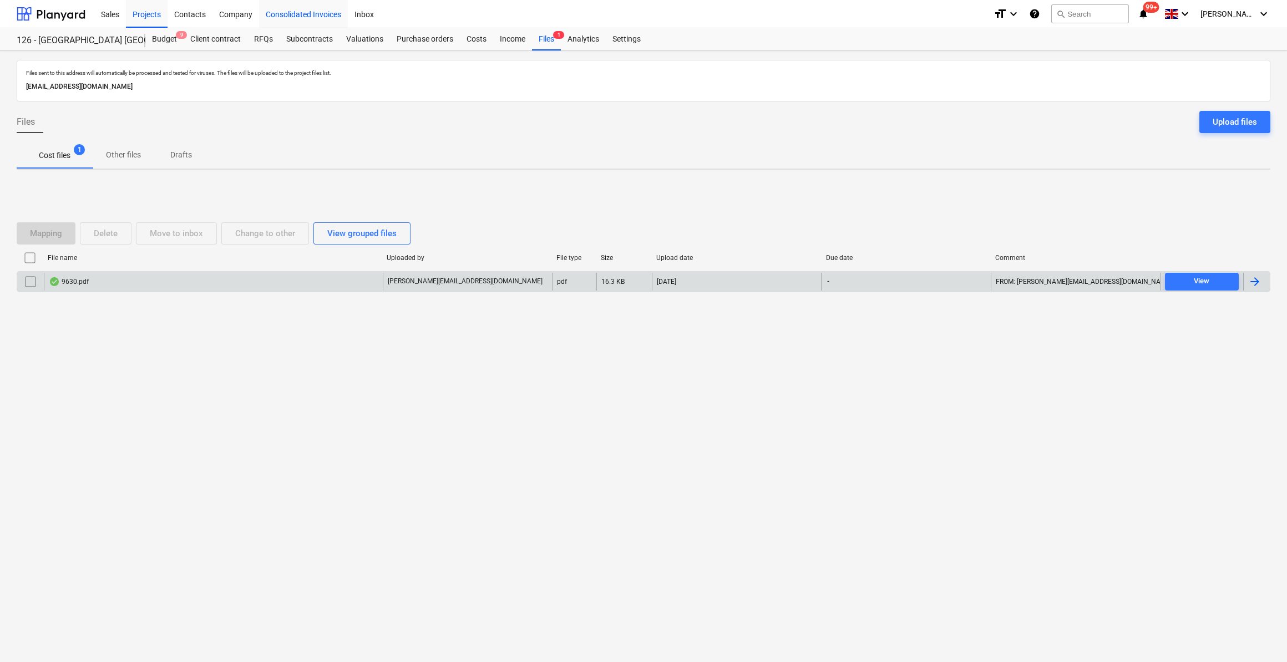
click at [312, 13] on div "Consolidated Invoices" at bounding box center [303, 13] width 89 height 28
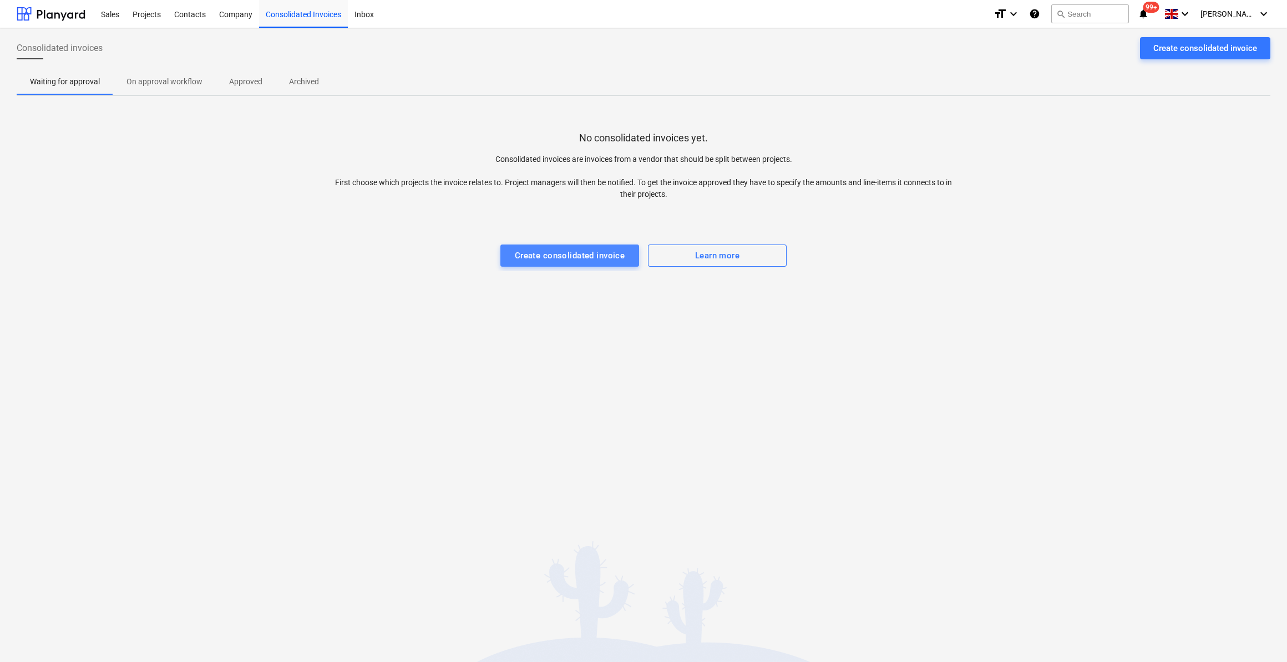
click at [569, 256] on div "Create consolidated invoice" at bounding box center [570, 255] width 110 height 14
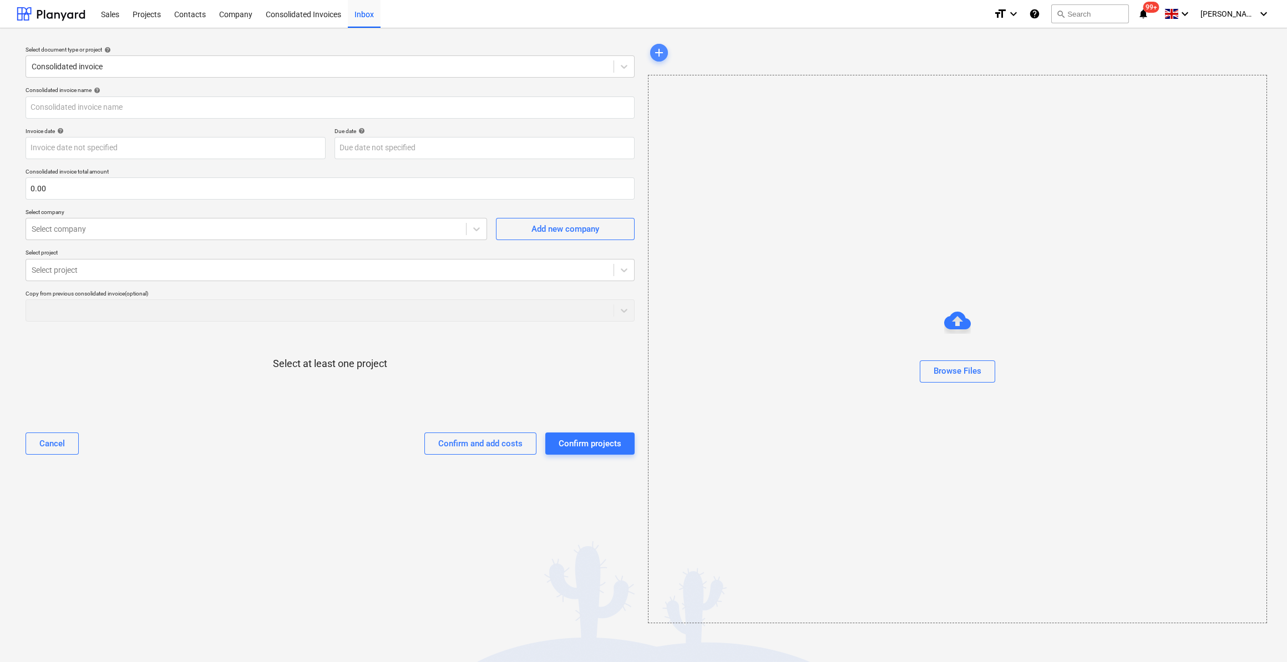
click at [659, 53] on span "add" at bounding box center [658, 52] width 13 height 13
click at [951, 374] on div "Browse Files" at bounding box center [957, 371] width 48 height 14
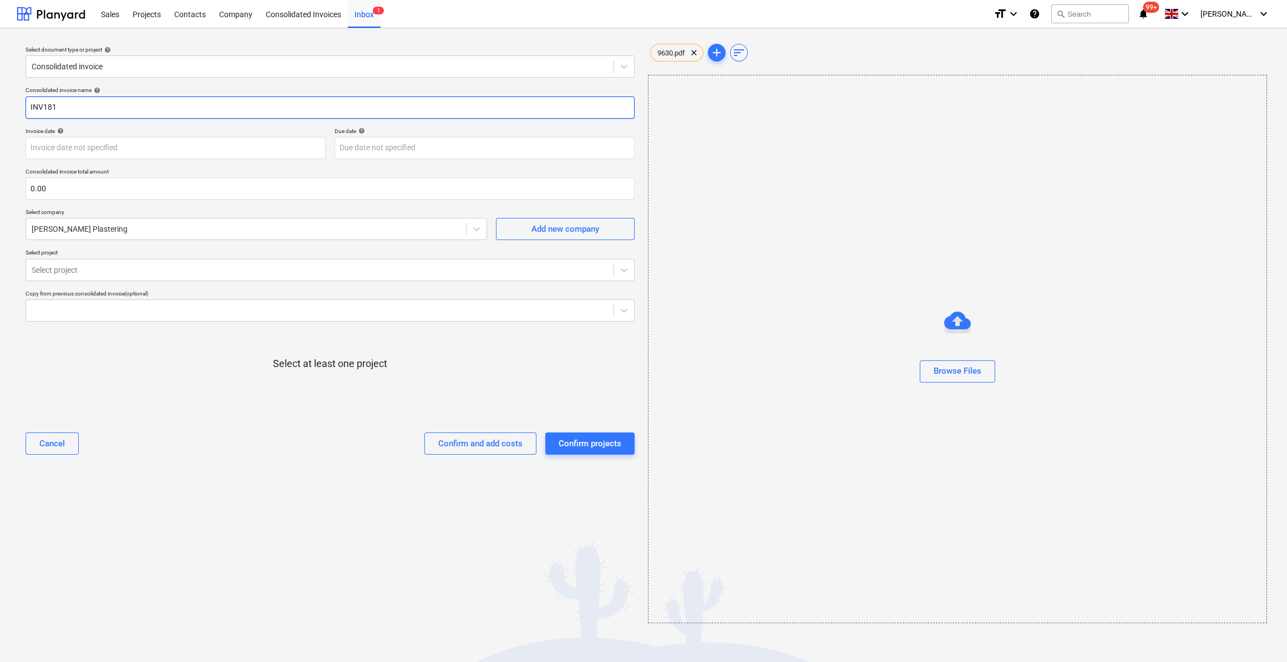
drag, startPoint x: 75, startPoint y: 108, endPoint x: 23, endPoint y: 109, distance: 52.1
click at [23, 109] on div "Consolidated invoice name help INV181 Invoice date help Press the down arrow ke…" at bounding box center [330, 275] width 618 height 386
click at [780, 421] on div "Browse Files" at bounding box center [957, 349] width 619 height 548
click at [28, 107] on input "INV181" at bounding box center [330, 107] width 609 height 22
type input "Labour 15-20/09/25 - INV181"
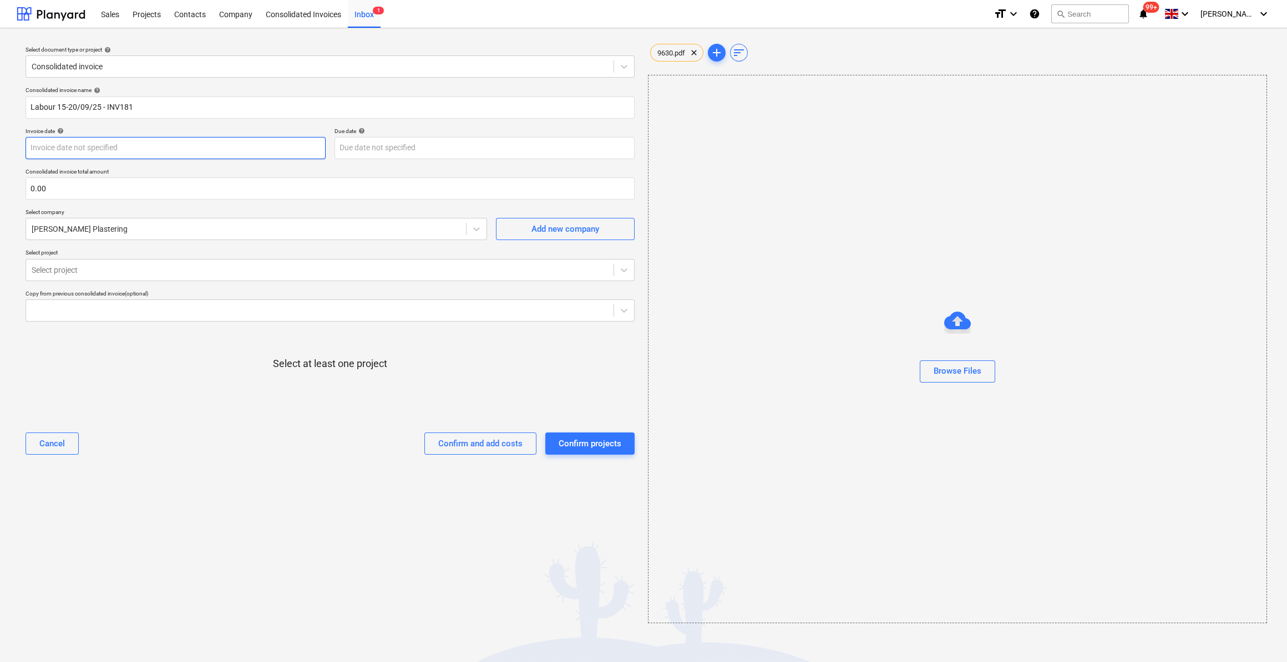
click at [93, 145] on body "Sales Projects Contacts Company Consolidated Invoices Inbox 1 format_size keybo…" at bounding box center [643, 331] width 1287 height 662
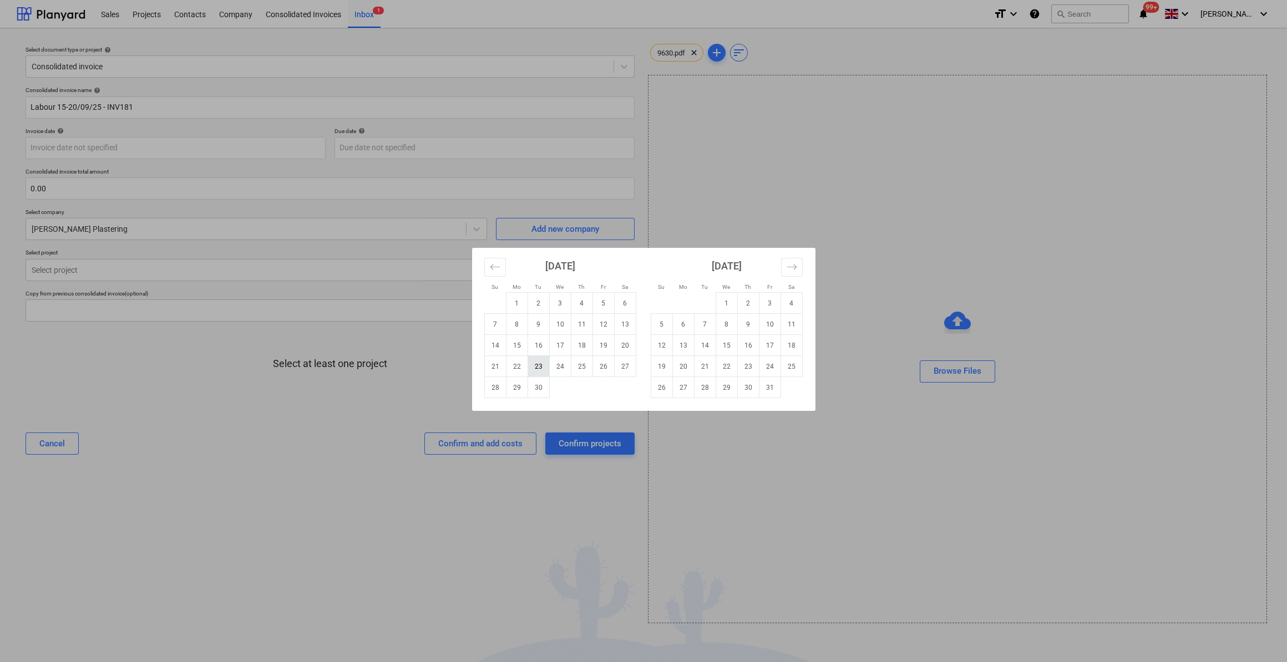
click at [535, 365] on td "23" at bounding box center [538, 366] width 22 height 21
type input "[DATE]"
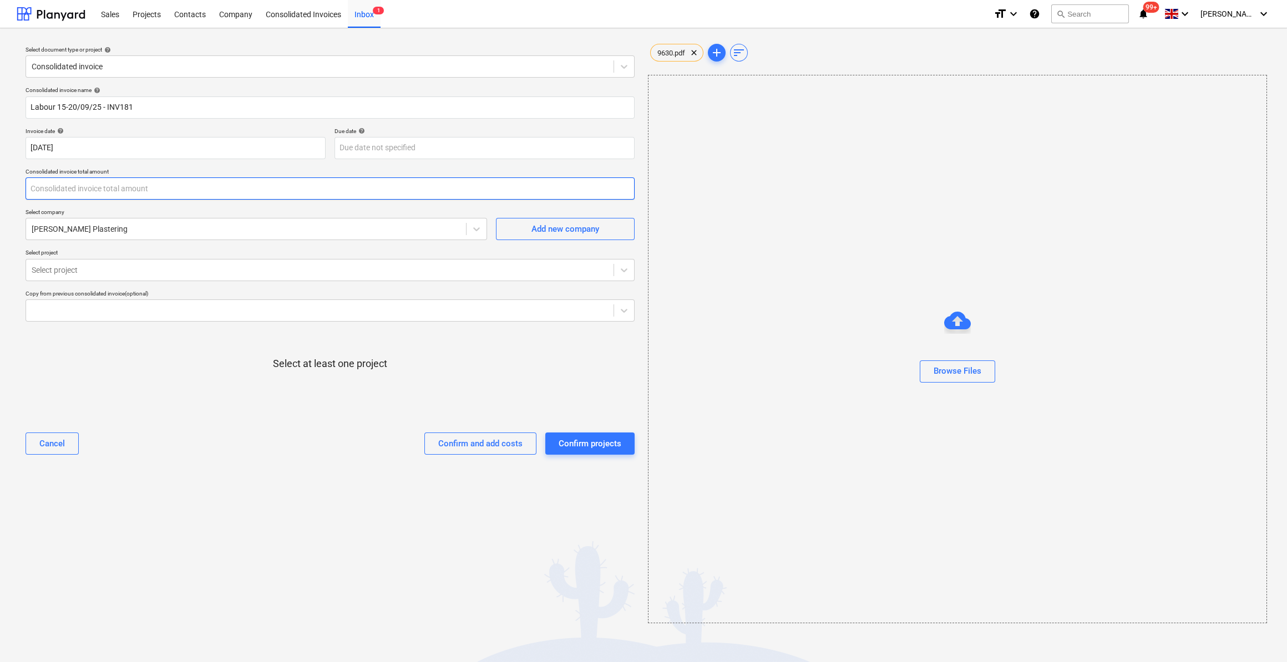
click at [87, 186] on input "text" at bounding box center [330, 188] width 609 height 22
type input "1,350.00"
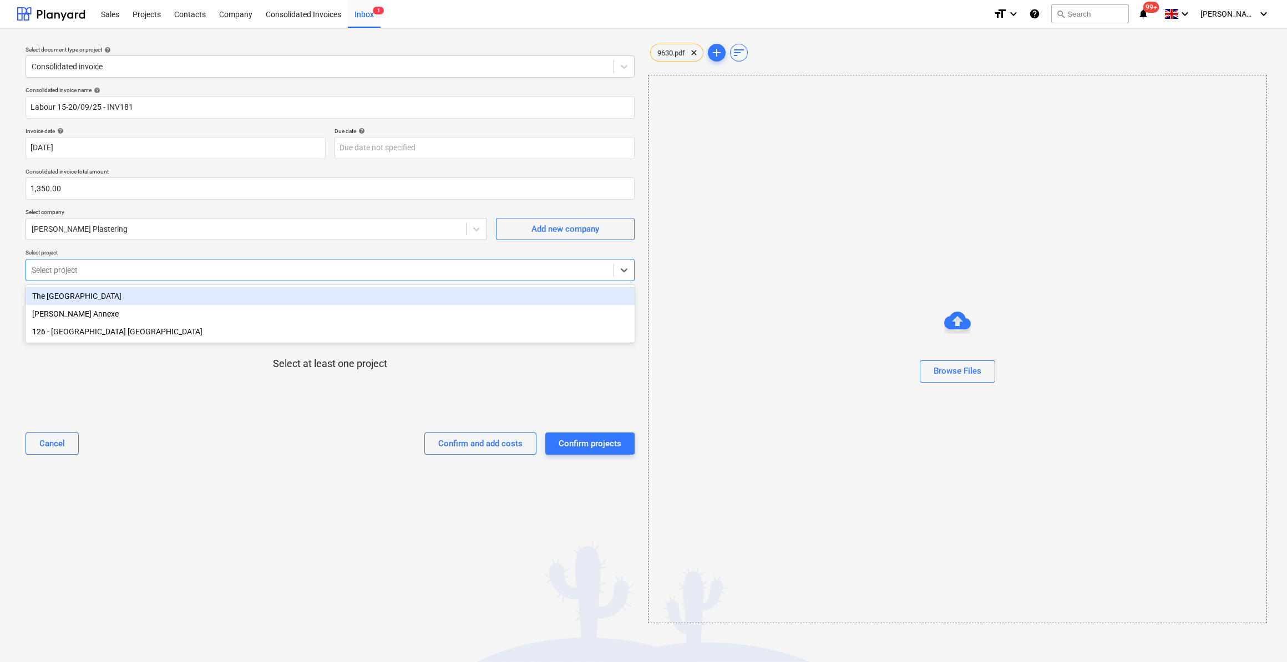
click at [79, 273] on div at bounding box center [320, 270] width 576 height 11
click at [72, 296] on div "The [GEOGRAPHIC_DATA]" at bounding box center [330, 296] width 609 height 18
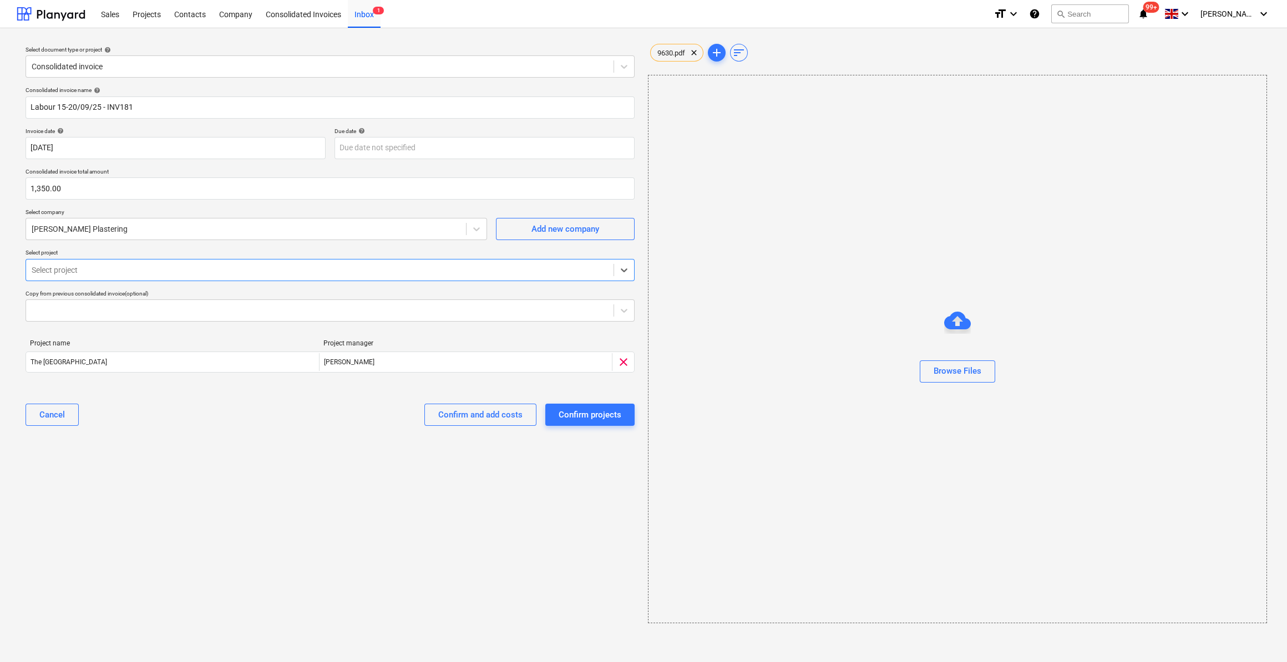
click at [72, 271] on div at bounding box center [320, 270] width 576 height 11
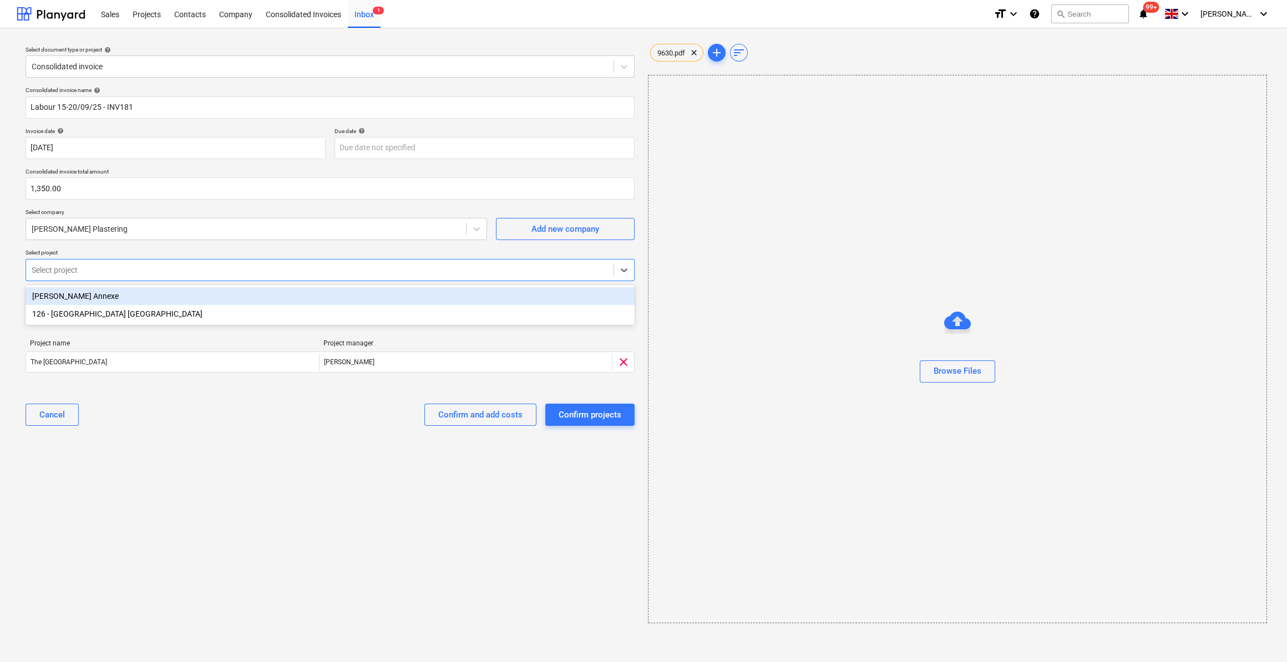
click at [74, 271] on div at bounding box center [320, 270] width 576 height 11
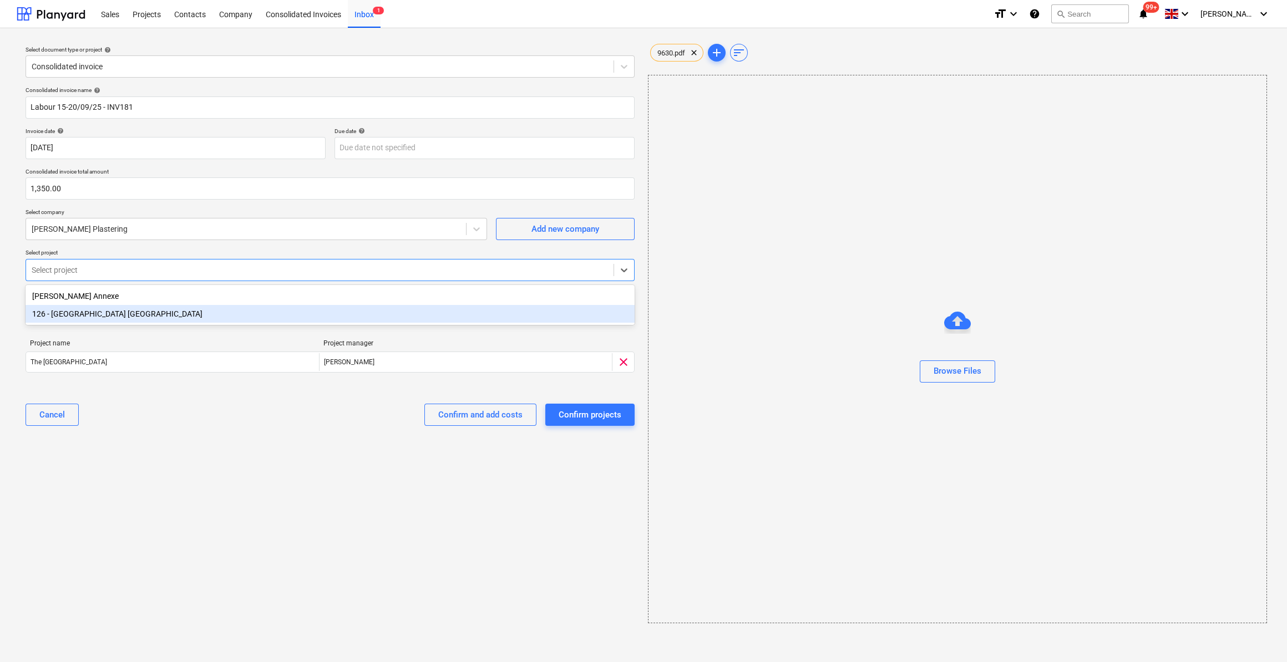
click at [75, 319] on div "126 - [GEOGRAPHIC_DATA] [GEOGRAPHIC_DATA]" at bounding box center [330, 314] width 609 height 18
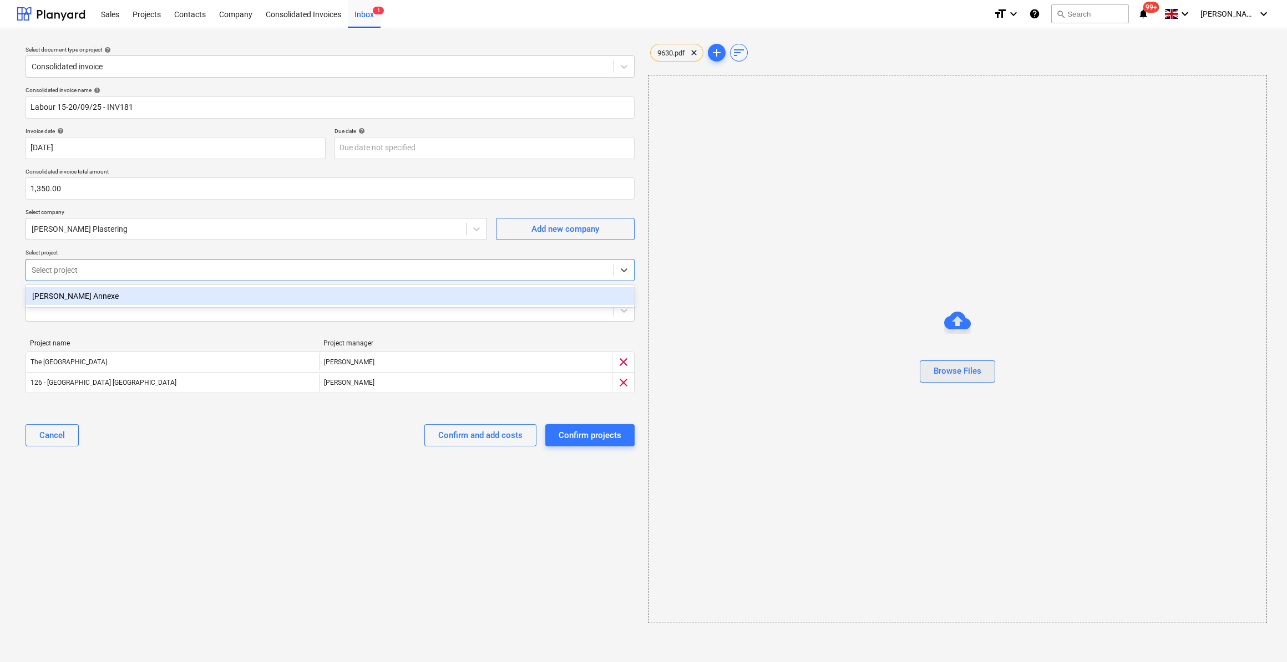
click at [964, 373] on div "Browse Files" at bounding box center [957, 371] width 48 height 14
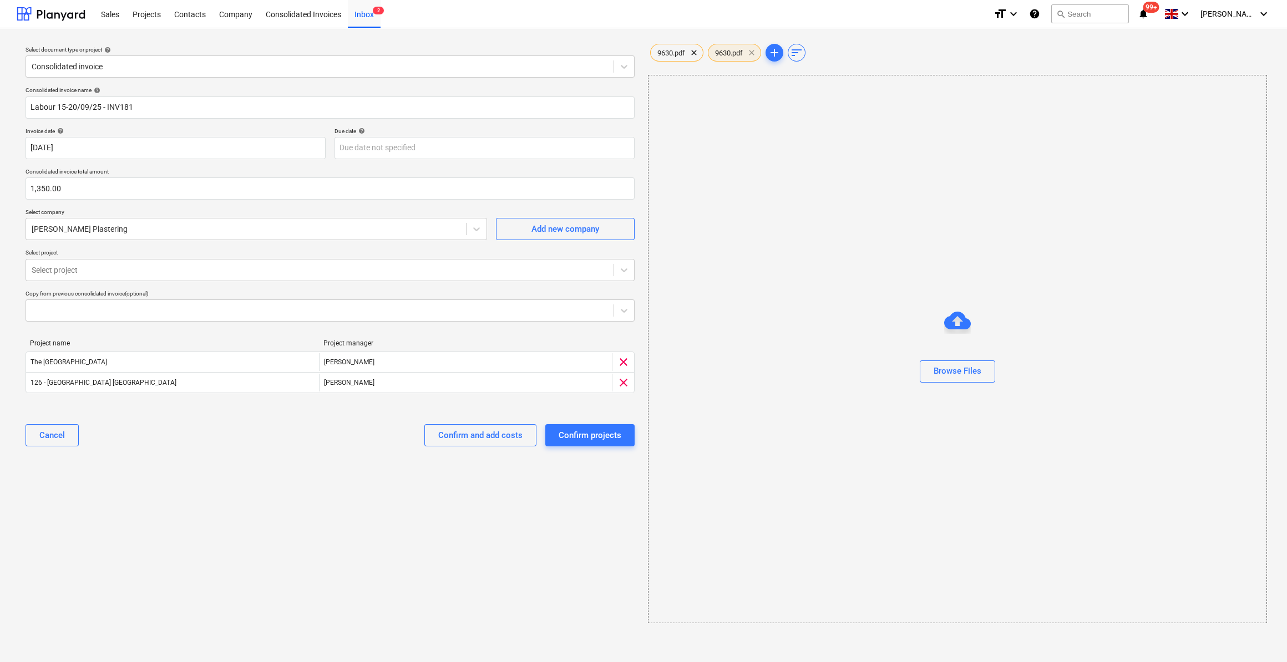
click at [753, 52] on span "clear" at bounding box center [751, 52] width 13 height 13
click at [682, 55] on span "9630.pdf" at bounding box center [671, 53] width 41 height 8
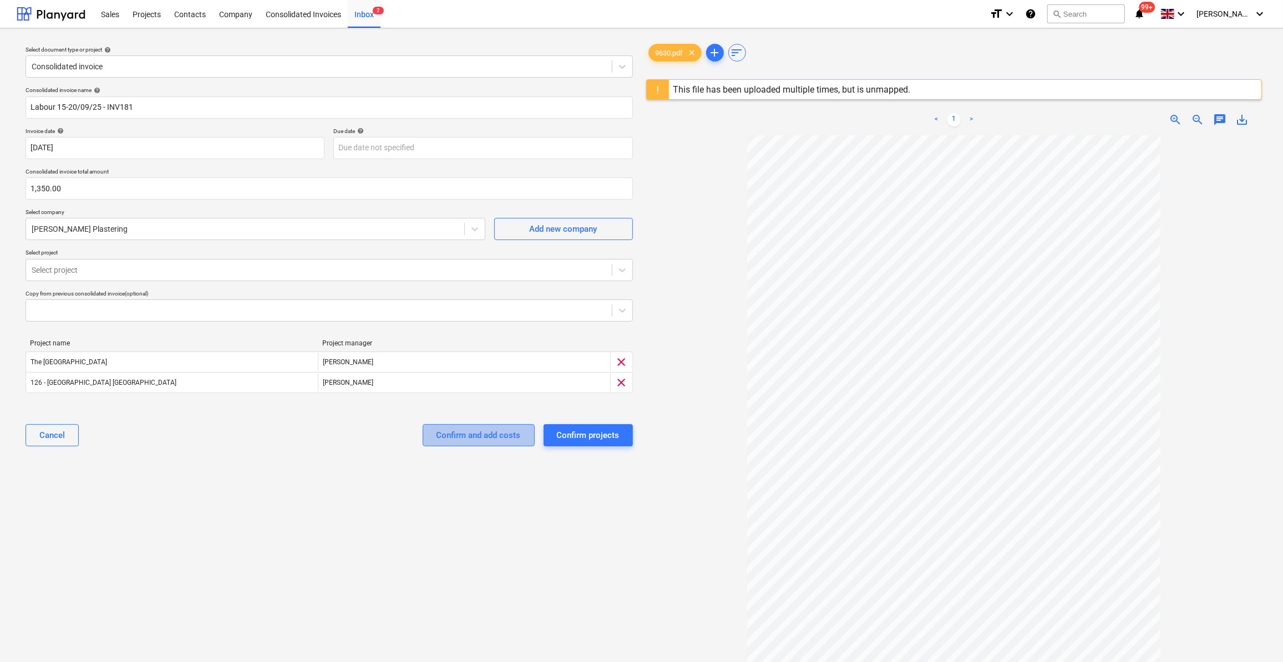
click at [488, 436] on div "Confirm and add costs" at bounding box center [478, 435] width 84 height 14
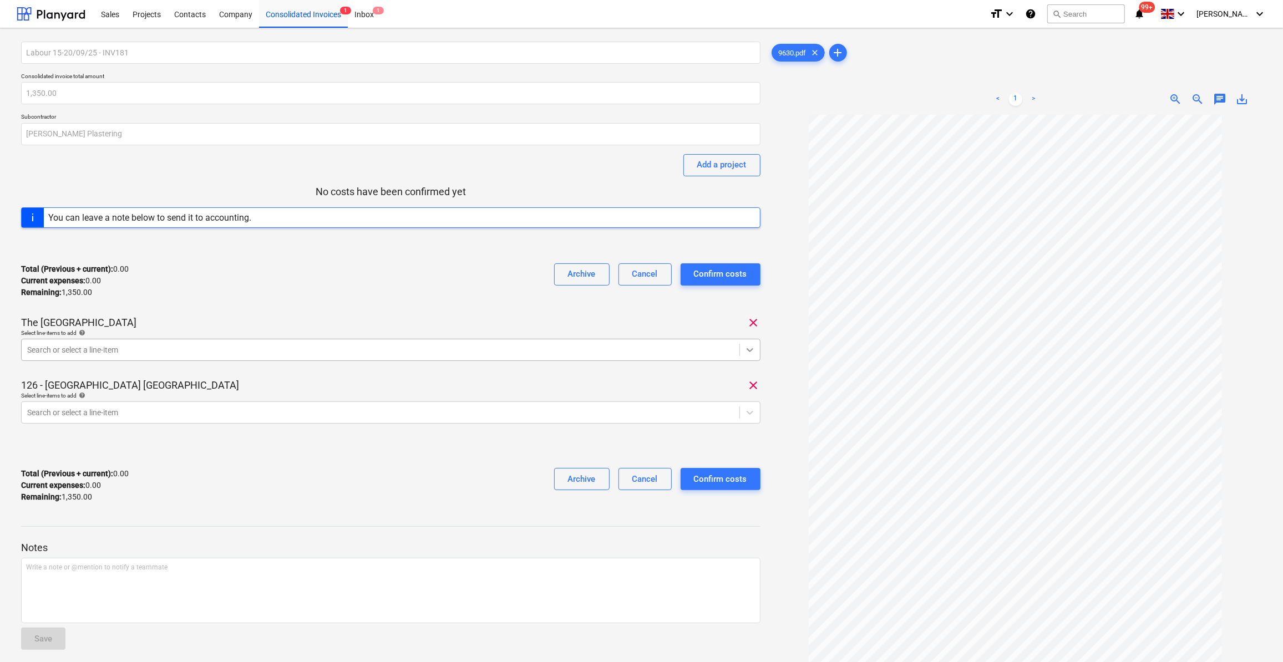
click at [746, 351] on icon at bounding box center [749, 349] width 11 height 11
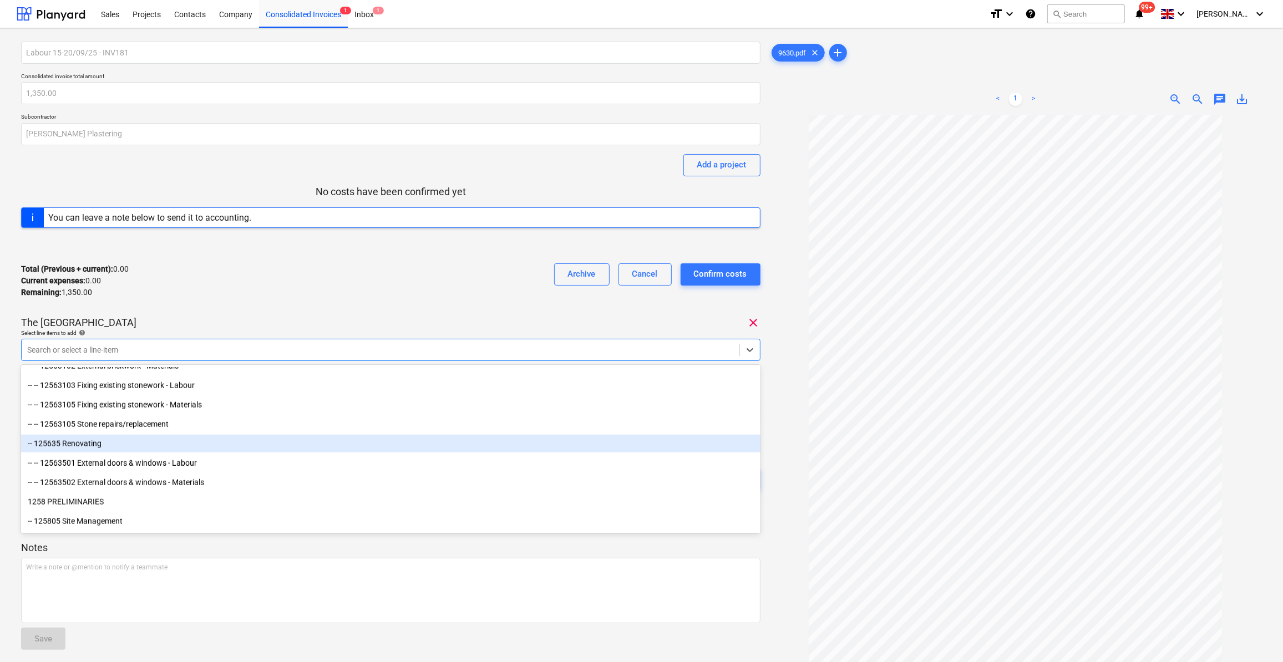
scroll to position [1310, 0]
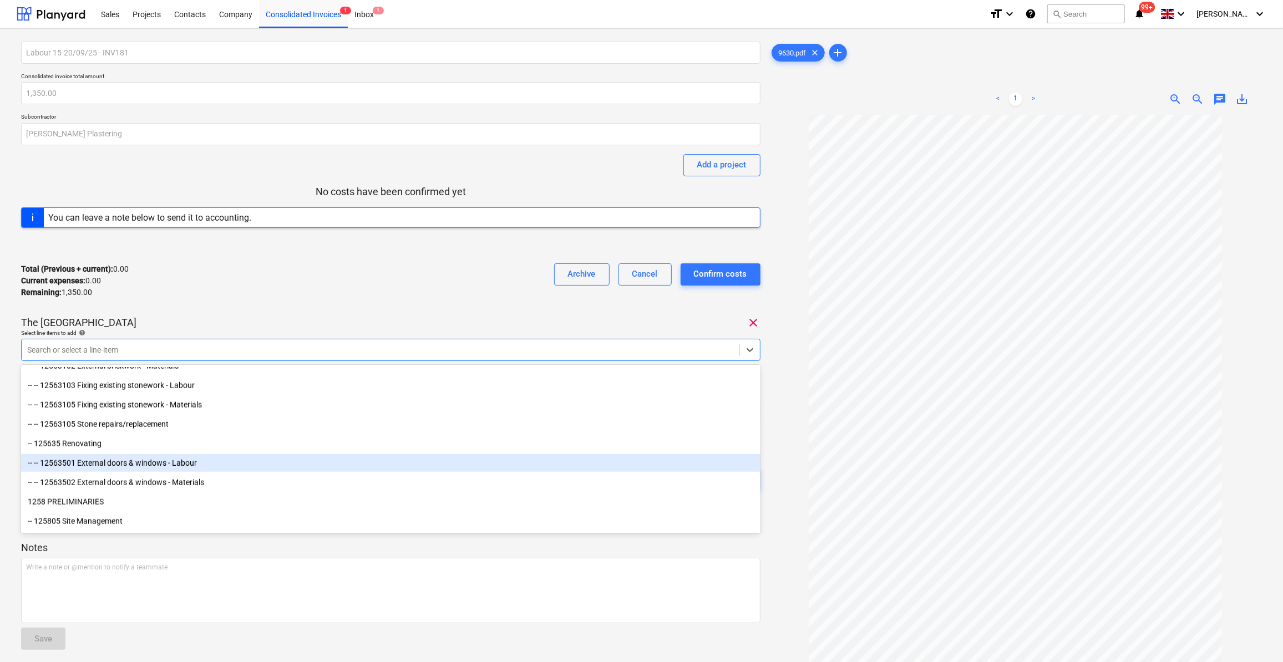
click at [233, 466] on div "-- -- 12563501 External doors & windows - Labour" at bounding box center [390, 463] width 739 height 18
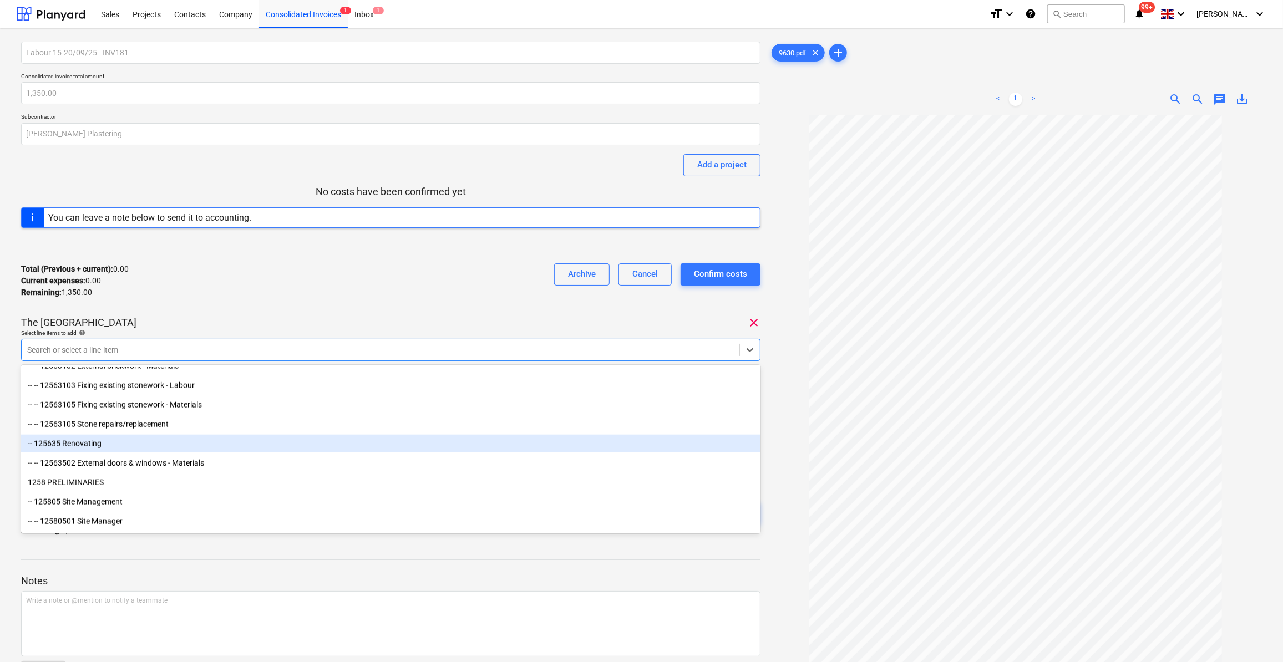
click at [776, 418] on div at bounding box center [1015, 430] width 492 height 631
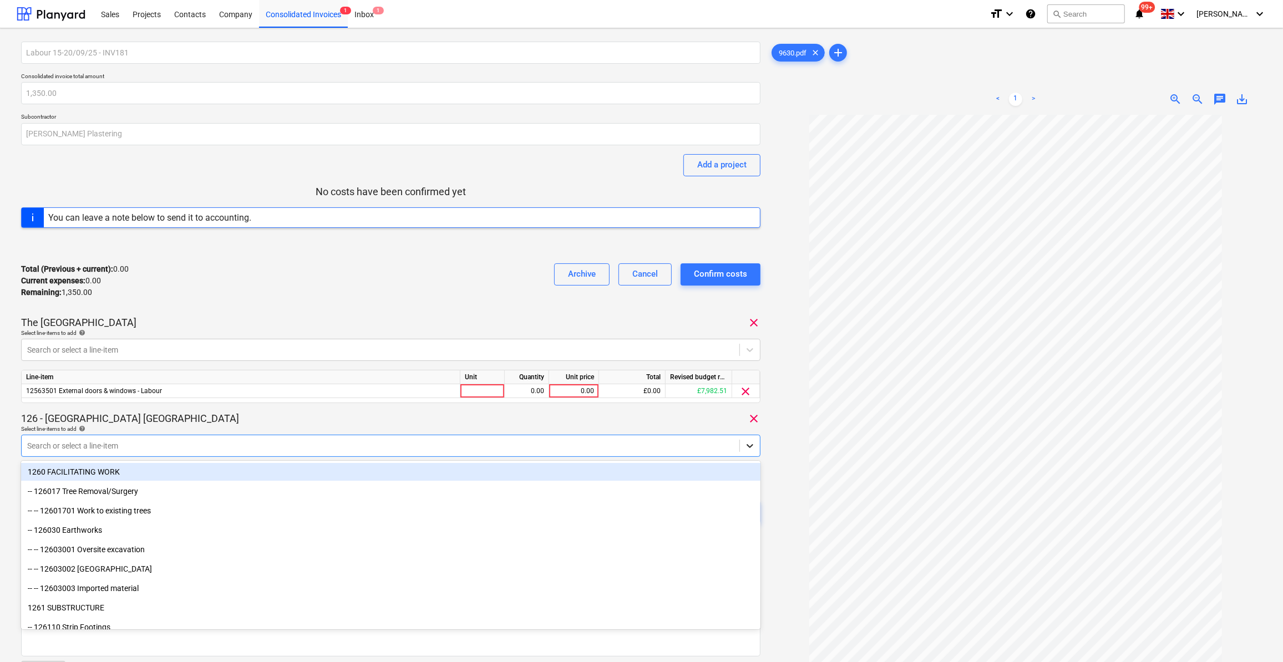
click at [745, 452] on div at bounding box center [750, 446] width 20 height 20
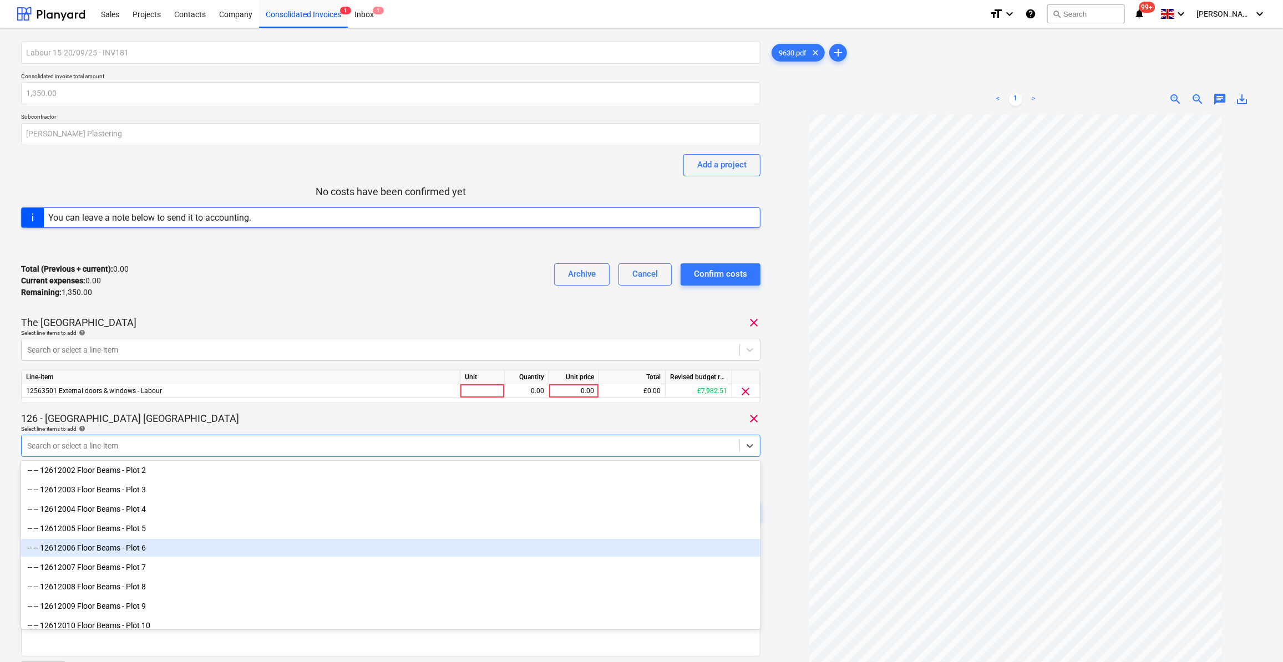
scroll to position [252, 0]
click at [74, 552] on div "-- -- 12612004 Floor Beams - Plot 4" at bounding box center [390, 550] width 739 height 18
click at [84, 555] on div "-- -- 12612005 Floor Beams - Plot 5" at bounding box center [390, 550] width 739 height 18
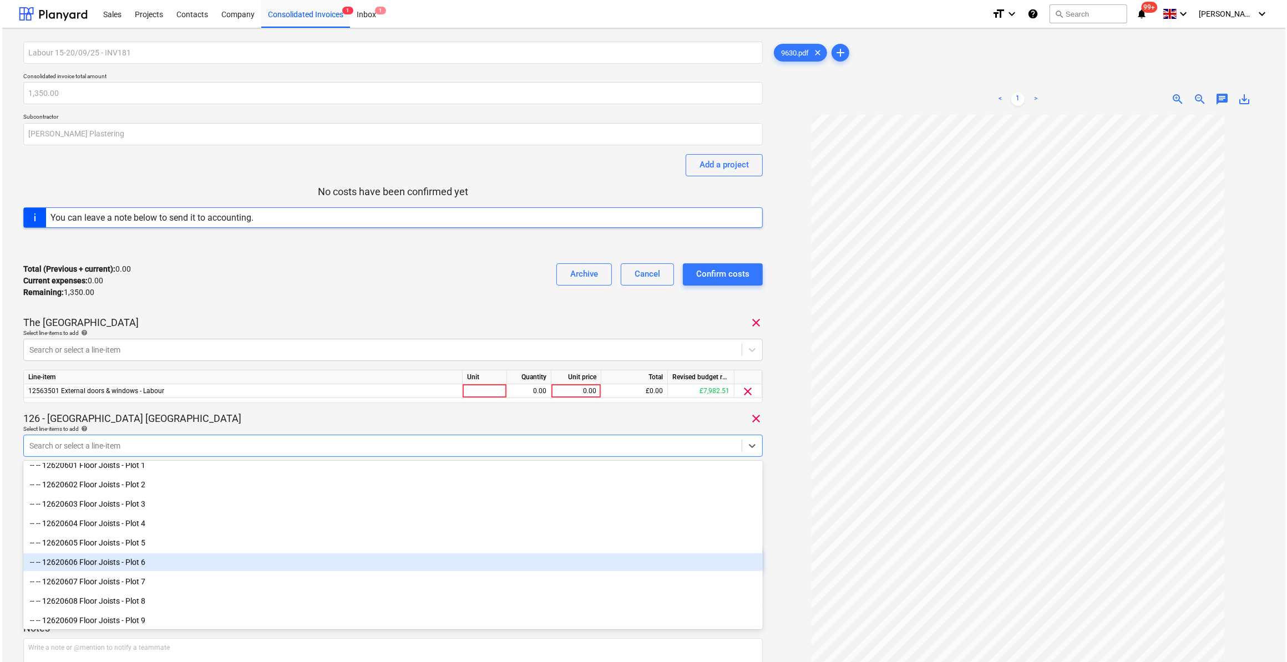
scroll to position [756, 0]
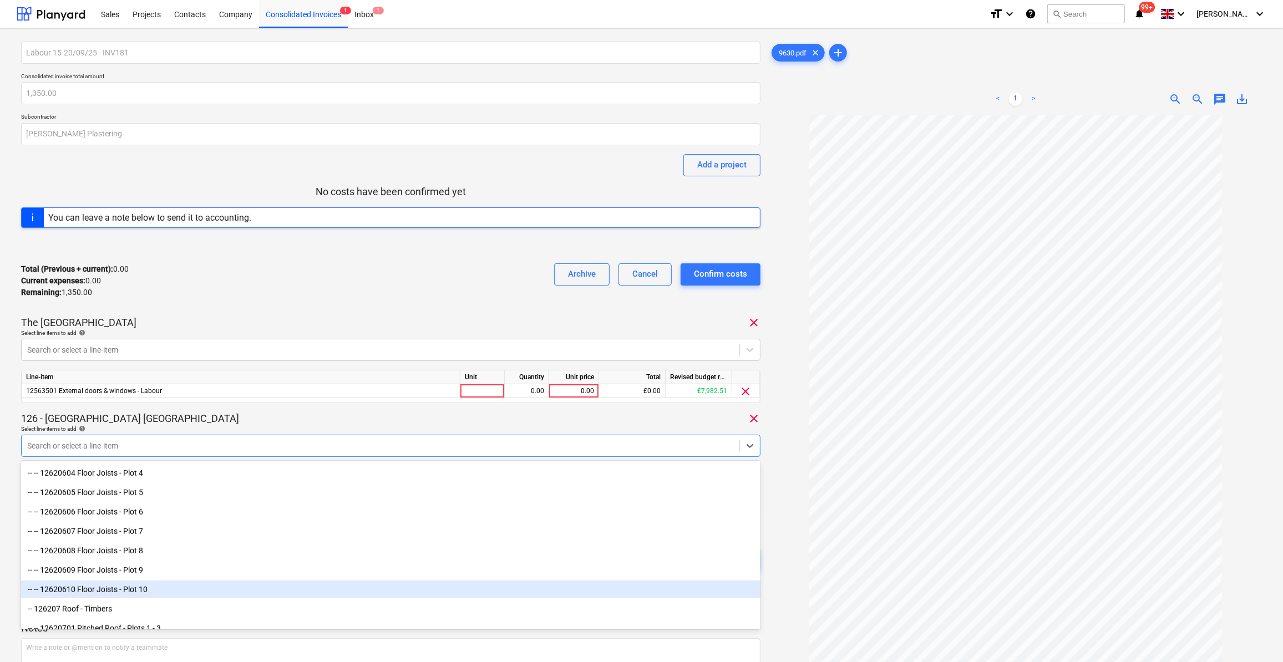
click at [145, 590] on div "-- -- 12620610 Floor Joists - Plot 10" at bounding box center [390, 590] width 739 height 18
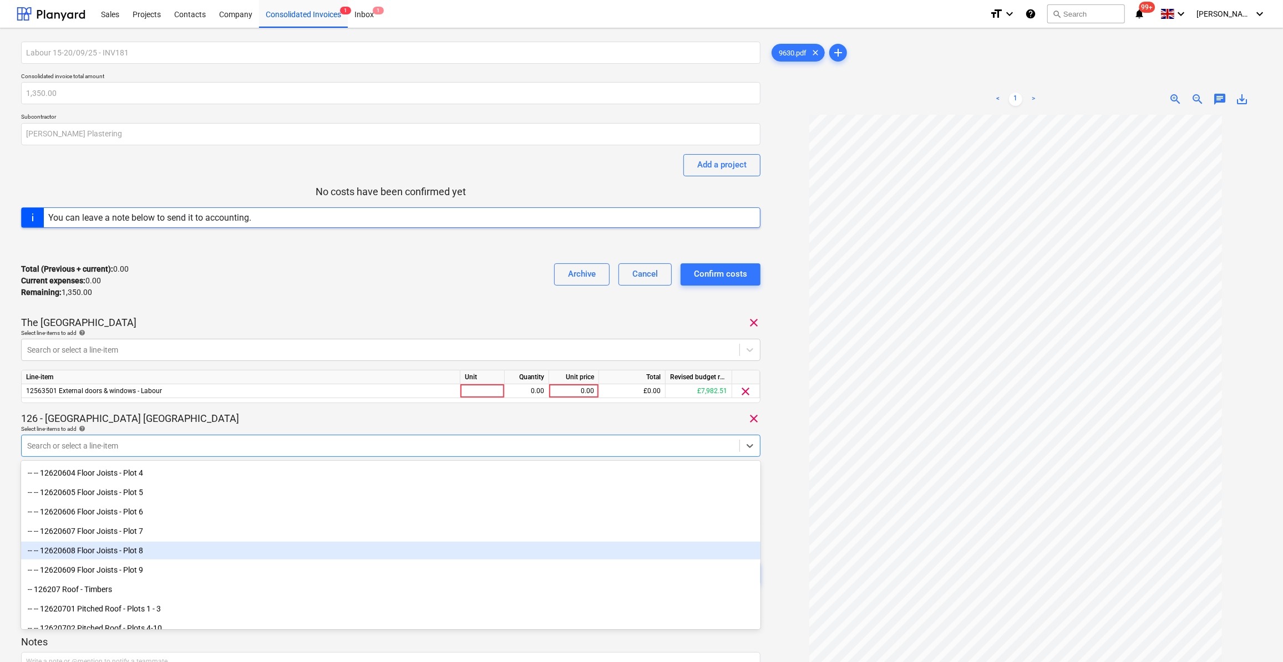
click at [146, 551] on div "-- -- 12620608 Floor Joists - Plot 8" at bounding box center [390, 551] width 739 height 18
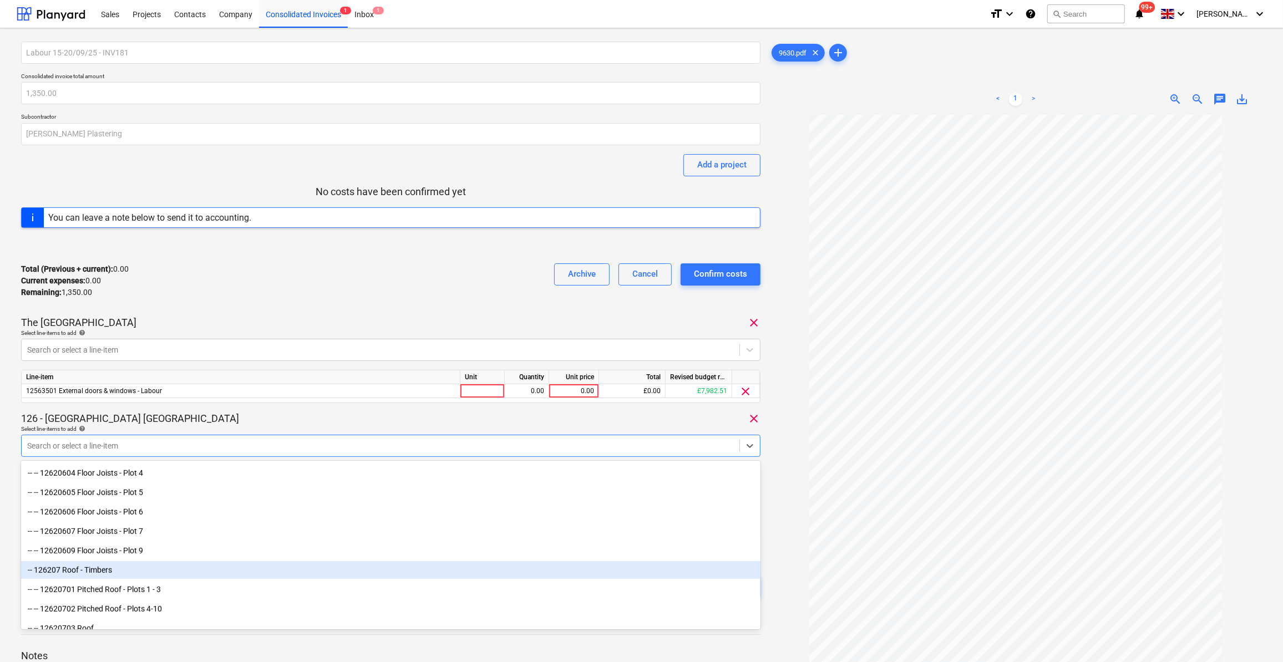
click at [777, 563] on div at bounding box center [1015, 430] width 492 height 631
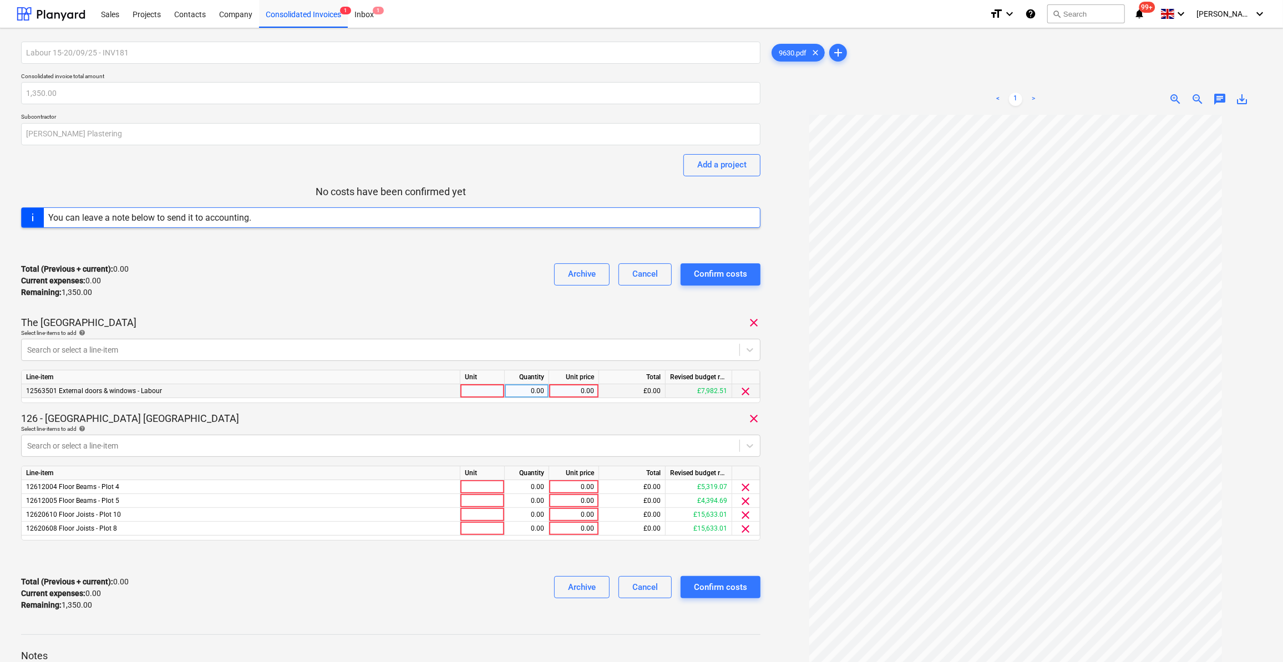
click at [477, 388] on div at bounding box center [482, 391] width 44 height 14
type input "Day"
click at [472, 488] on div at bounding box center [482, 487] width 44 height 14
type input "Day"
click at [461, 499] on div at bounding box center [482, 501] width 44 height 14
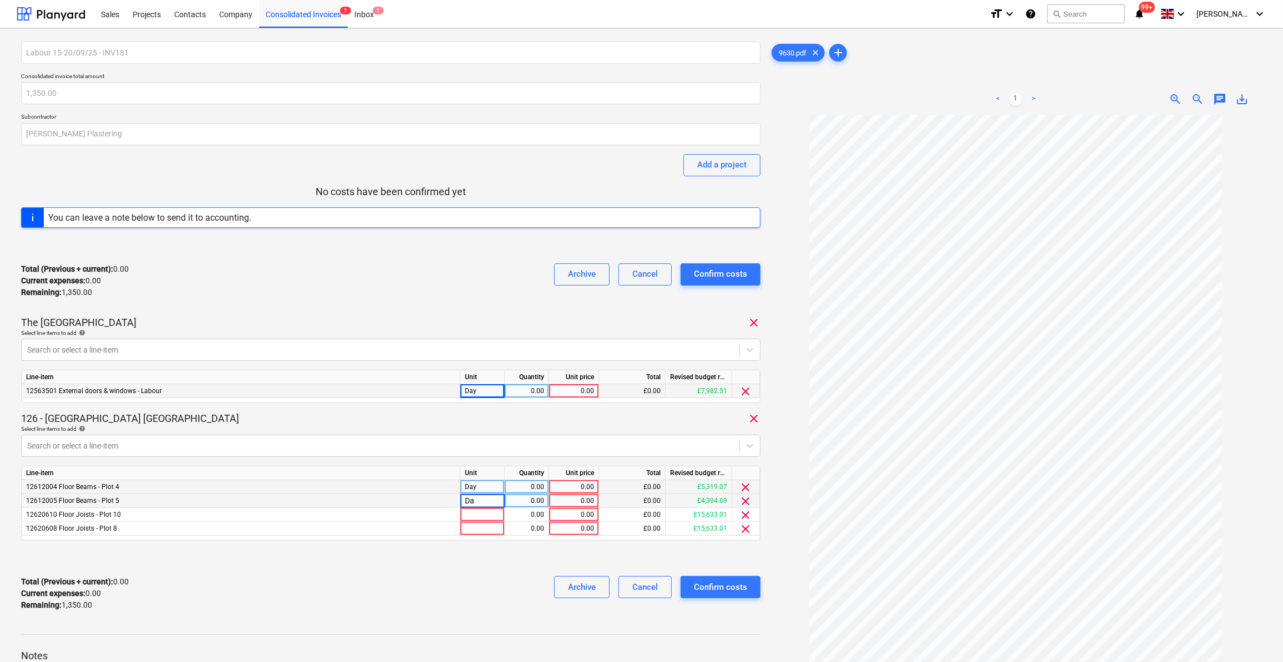
type input "Day"
click at [471, 516] on div at bounding box center [482, 515] width 44 height 14
type input "Day"
click at [475, 526] on div at bounding box center [482, 529] width 44 height 14
type input "Day"
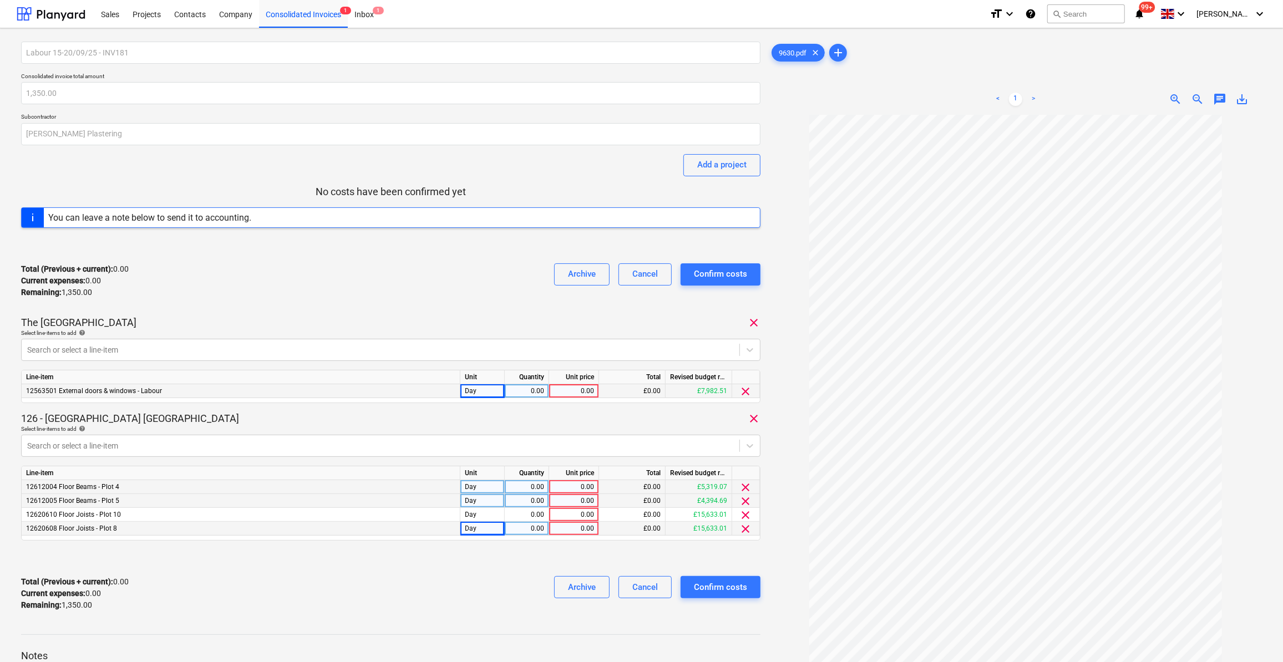
drag, startPoint x: 577, startPoint y: 517, endPoint x: 589, endPoint y: 532, distance: 19.0
click at [578, 517] on div "0.00" at bounding box center [573, 515] width 40 height 14
click at [538, 516] on div "0.00" at bounding box center [526, 515] width 35 height 14
type input "0.5"
click at [579, 515] on div "0.00" at bounding box center [573, 515] width 40 height 14
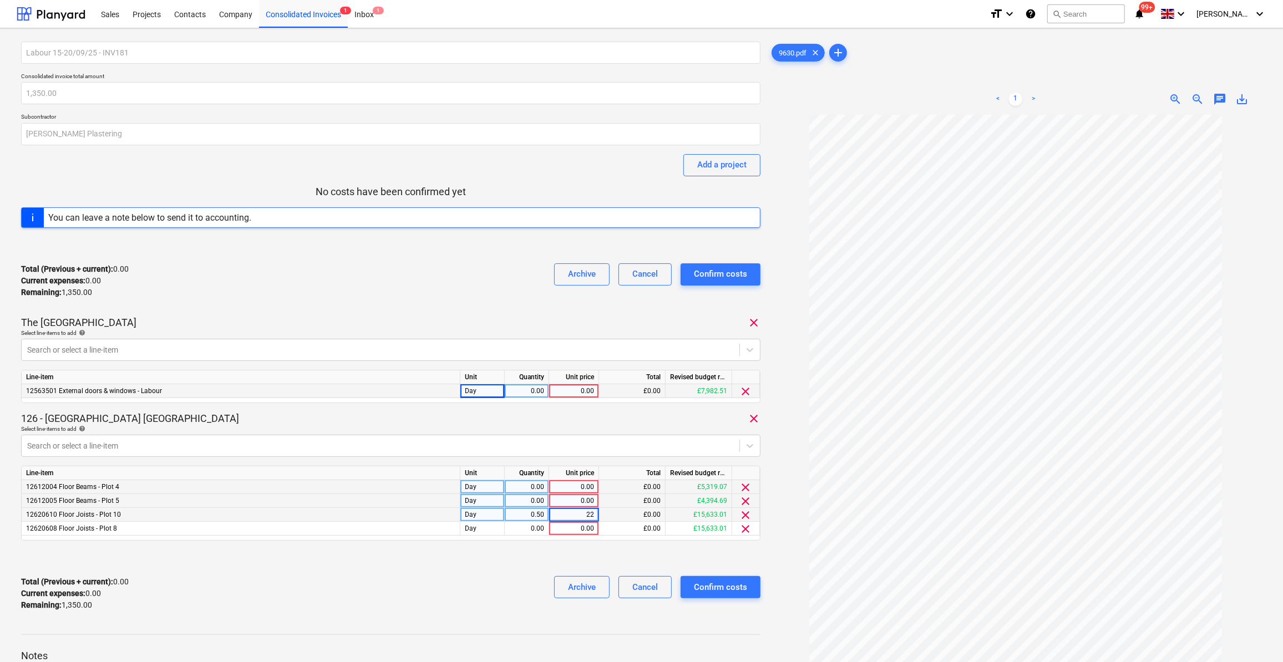
type input "225"
click at [560, 525] on div "0.00" at bounding box center [573, 529] width 40 height 14
type input "225"
click at [537, 530] on div "0.00" at bounding box center [526, 529] width 35 height 14
type input "0.5"
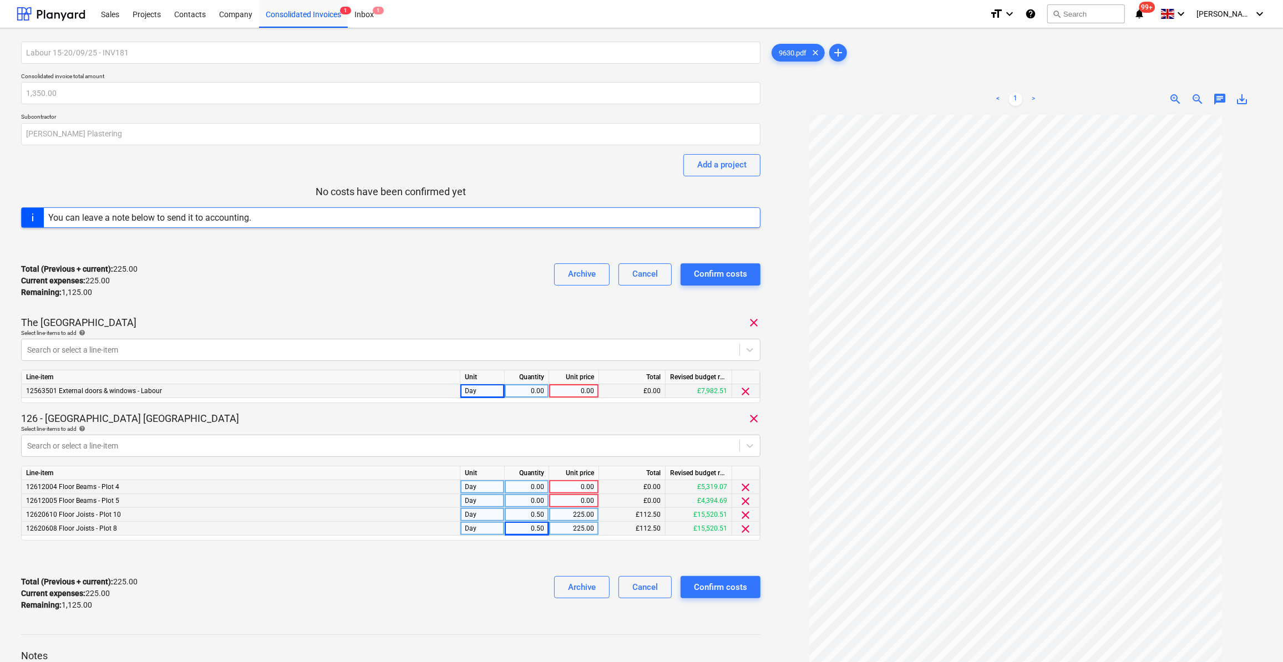
click at [566, 501] on div "0.00" at bounding box center [573, 501] width 40 height 14
type input "225"
click at [537, 502] on div "0.00" at bounding box center [526, 501] width 35 height 14
type input "1"
click at [538, 487] on div "0.00" at bounding box center [526, 487] width 35 height 14
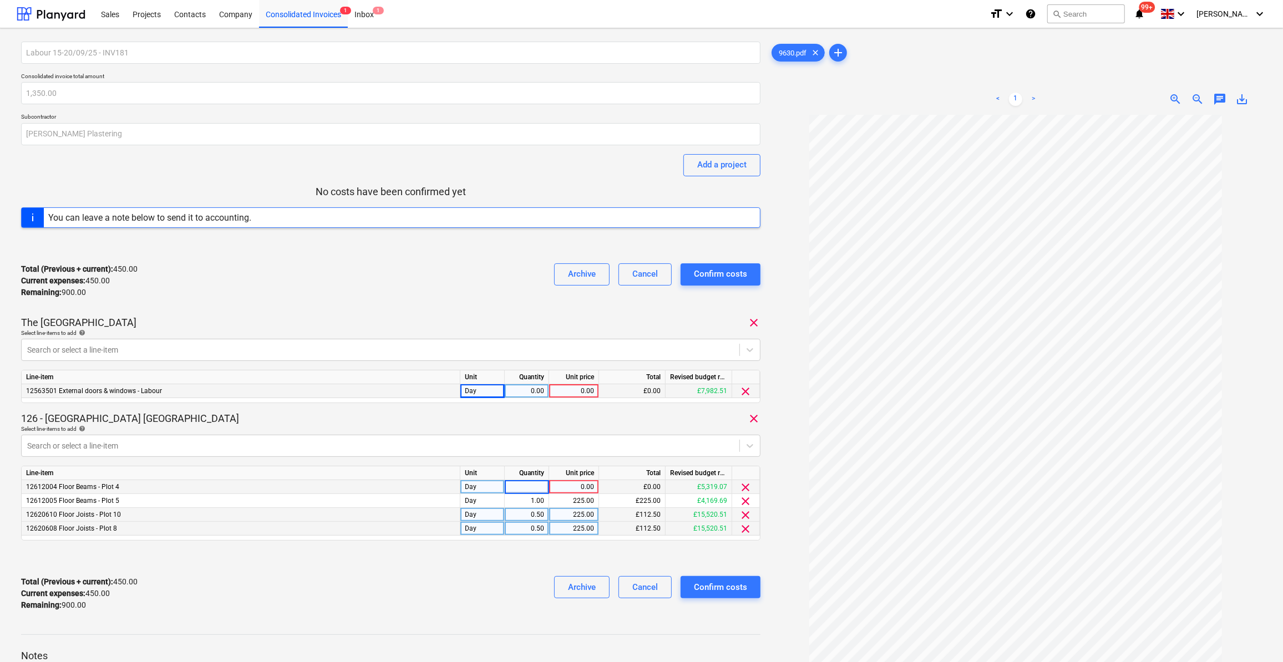
type input "1"
click at [561, 486] on div "0.00" at bounding box center [573, 487] width 40 height 14
type input "225"
click at [527, 390] on div "0.00" at bounding box center [526, 391] width 35 height 14
type input "3"
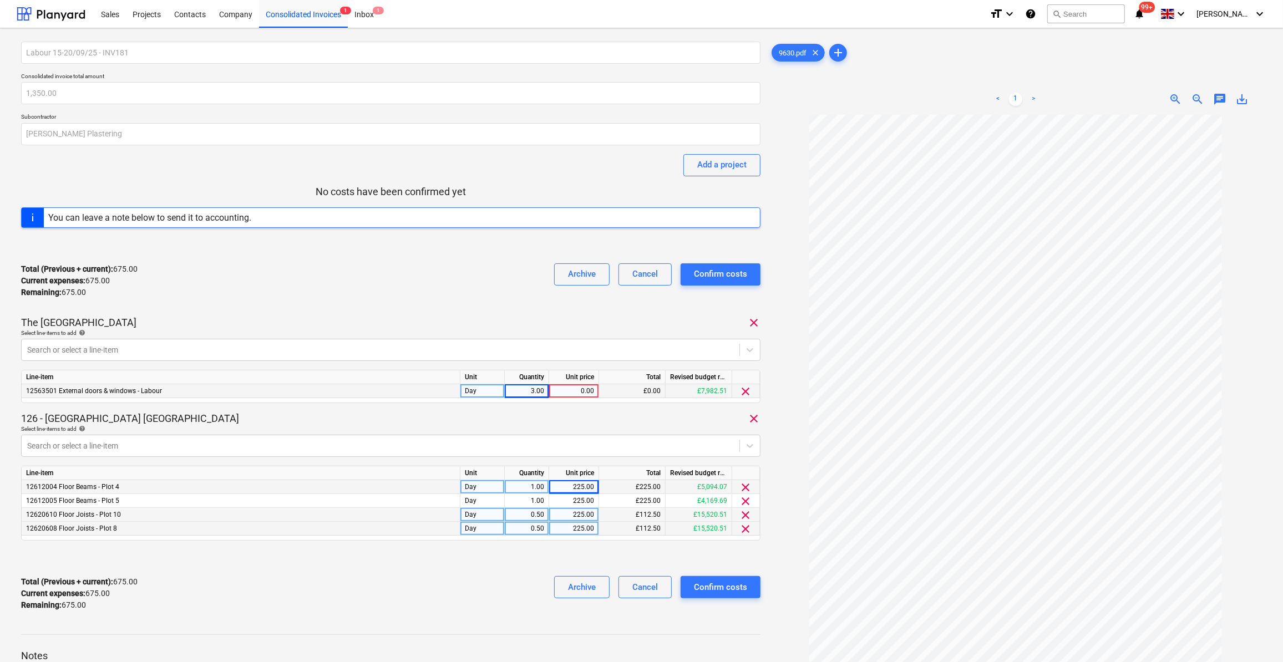
click at [583, 393] on div "0.00" at bounding box center [573, 391] width 40 height 14
type input "225"
click at [773, 652] on div at bounding box center [1015, 430] width 492 height 631
click at [731, 590] on div "Confirm costs" at bounding box center [720, 587] width 53 height 14
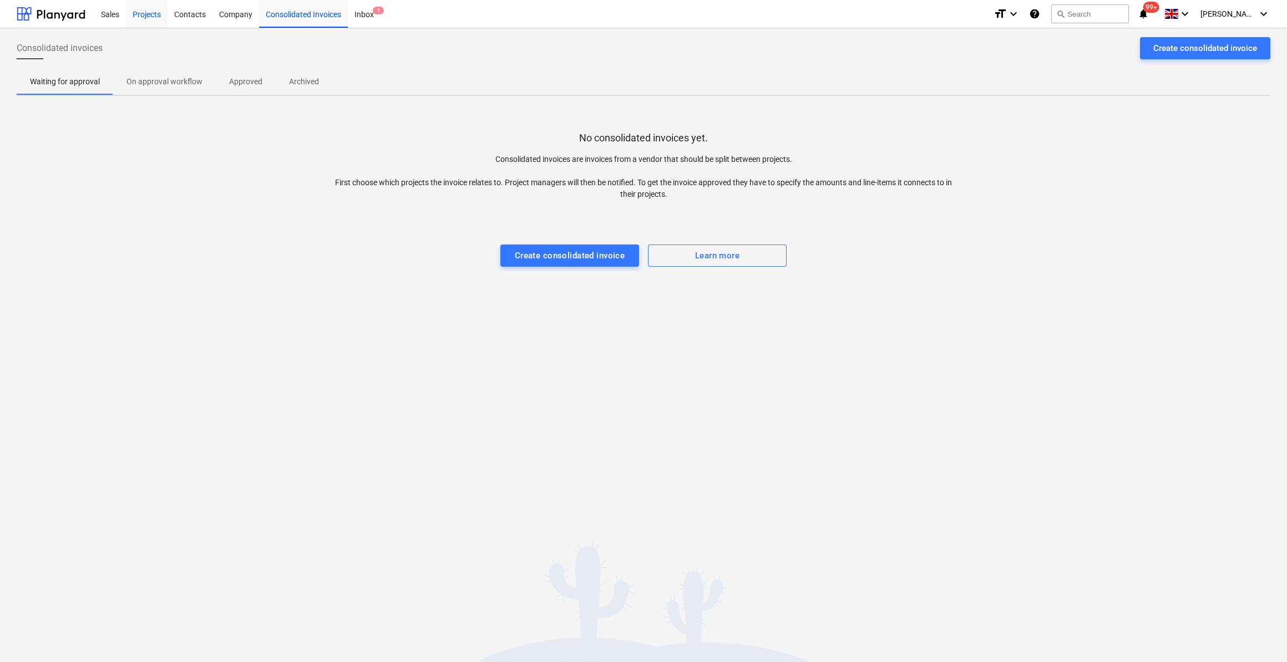
click at [146, 17] on div "Projects" at bounding box center [147, 13] width 42 height 28
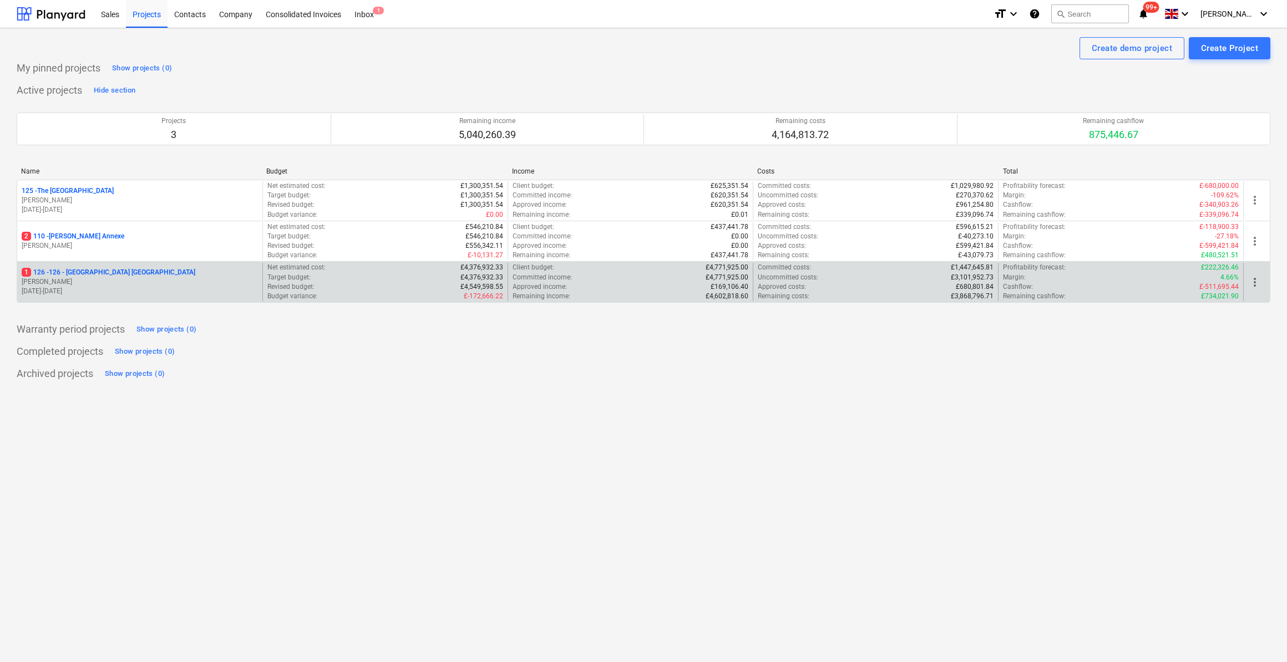
click at [92, 265] on div "1 126 - 126 - [GEOGRAPHIC_DATA] [PERSON_NAME] [DATE] - [DATE]" at bounding box center [139, 282] width 245 height 38
click at [96, 270] on p "1 126 - 126 - [GEOGRAPHIC_DATA] [GEOGRAPHIC_DATA]" at bounding box center [109, 272] width 174 height 9
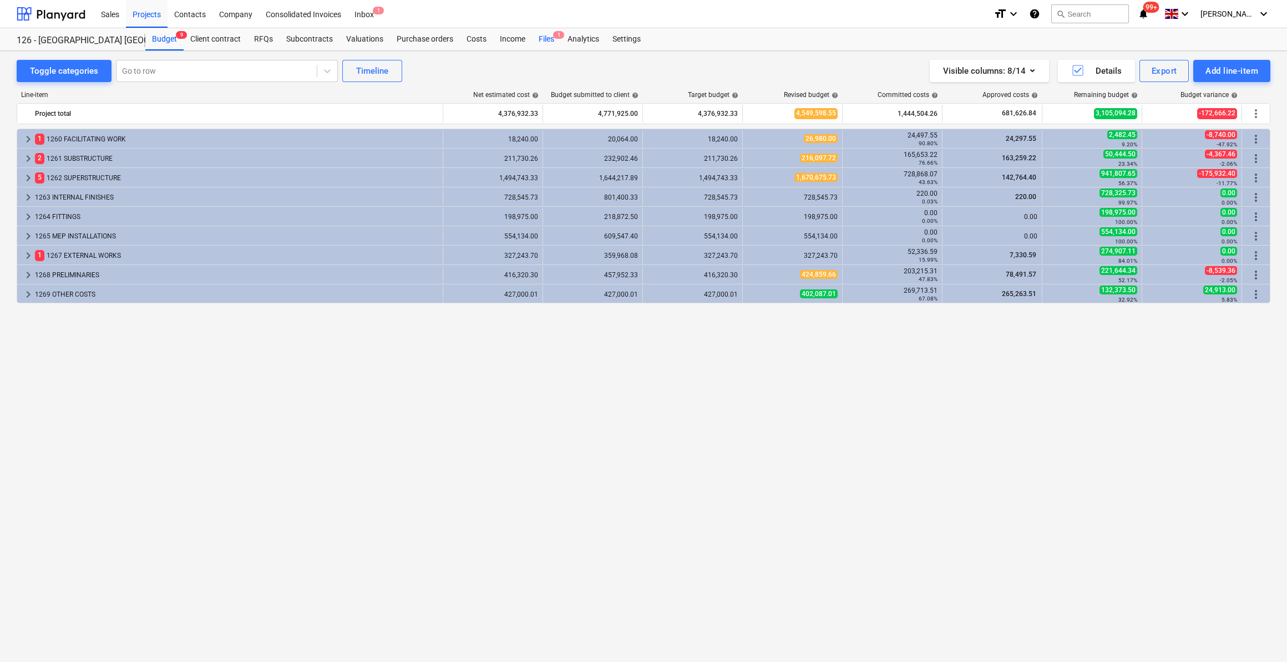
click at [545, 37] on div "Files 1" at bounding box center [546, 39] width 29 height 22
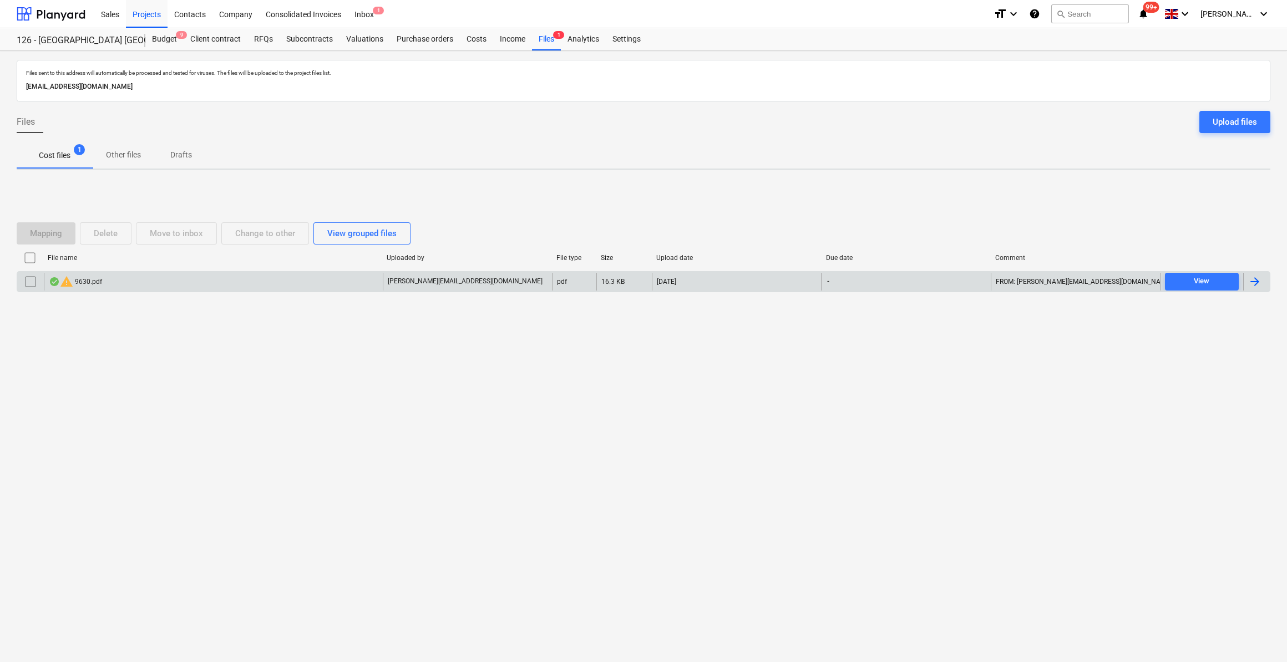
click at [29, 282] on input "checkbox" at bounding box center [31, 282] width 18 height 18
click at [118, 227] on button "Delete" at bounding box center [106, 233] width 52 height 22
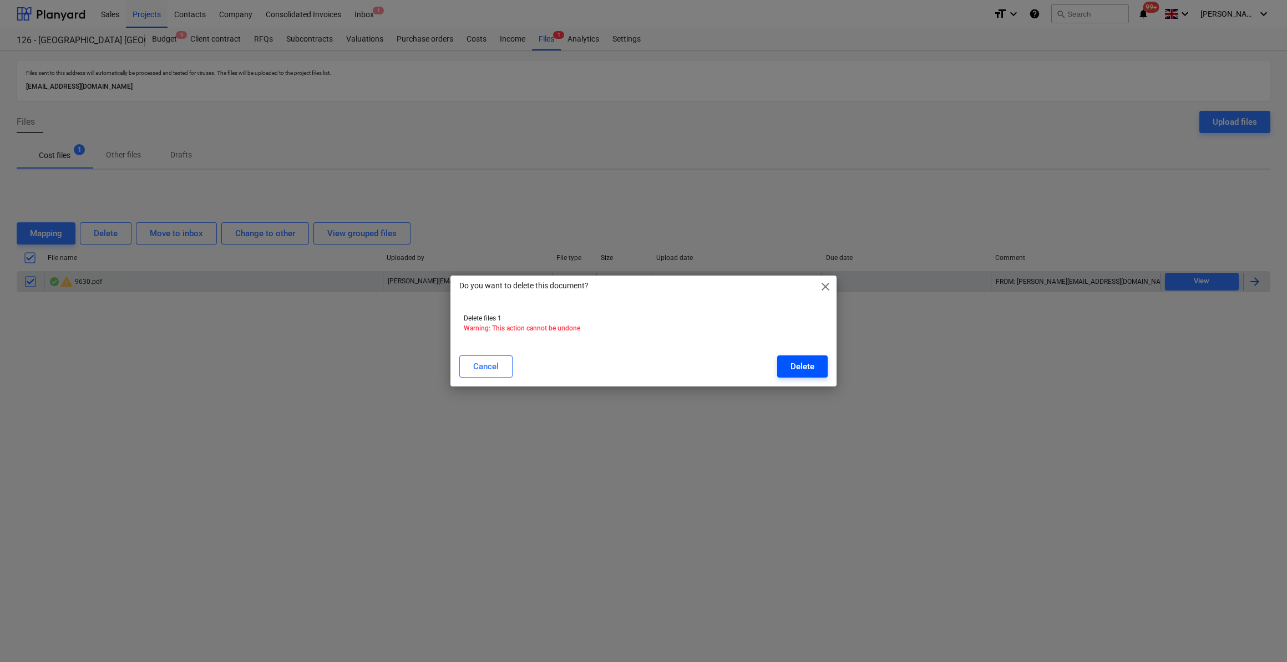
click at [797, 365] on div "Delete" at bounding box center [802, 366] width 24 height 14
